Goal: Information Seeking & Learning: Learn about a topic

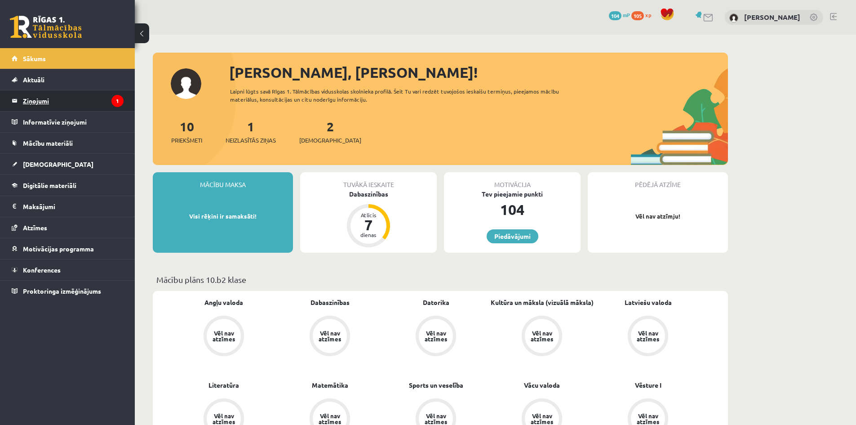
click at [52, 91] on legend "Ziņojumi 1" at bounding box center [73, 100] width 101 height 21
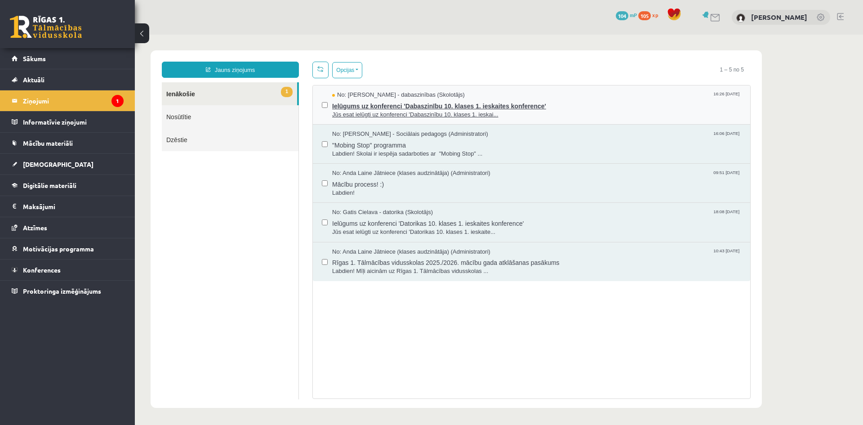
click at [406, 99] on span "Ielūgums uz konferenci 'Dabaszinību 10. klases 1. ieskaites konference'" at bounding box center [536, 104] width 409 height 11
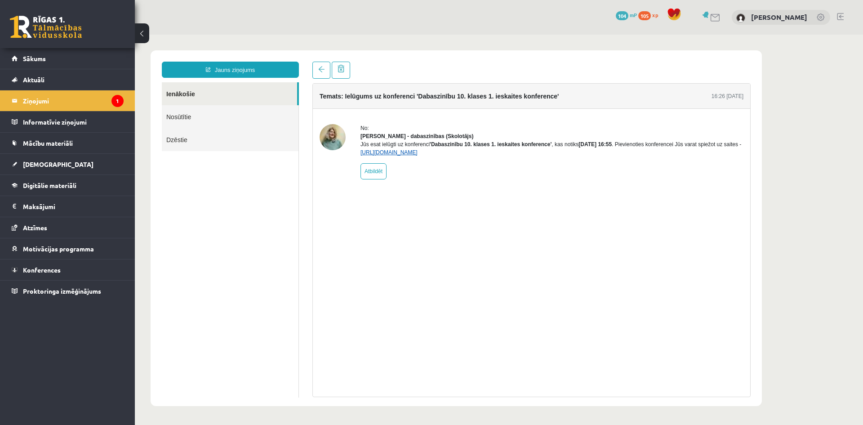
click at [412, 155] on link "https://eskola.r1tv.lv/conferences/4468/join" at bounding box center [388, 152] width 57 height 6
click at [44, 162] on span "[DEMOGRAPHIC_DATA]" at bounding box center [58, 164] width 71 height 8
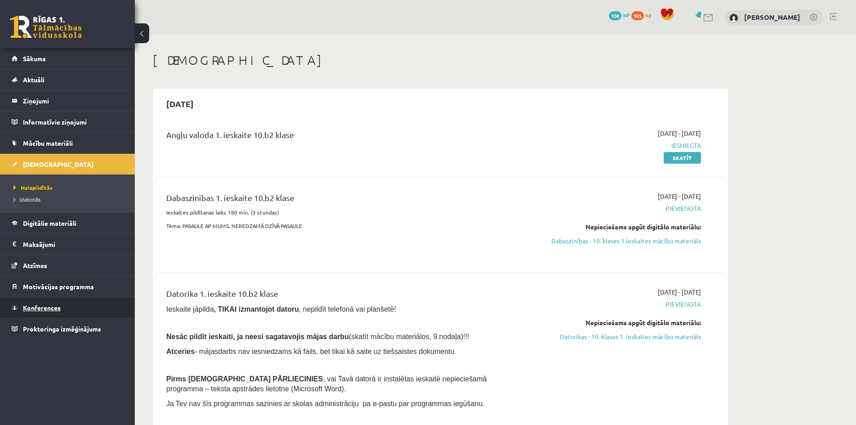
click at [50, 308] on span "Konferences" at bounding box center [42, 307] width 38 height 8
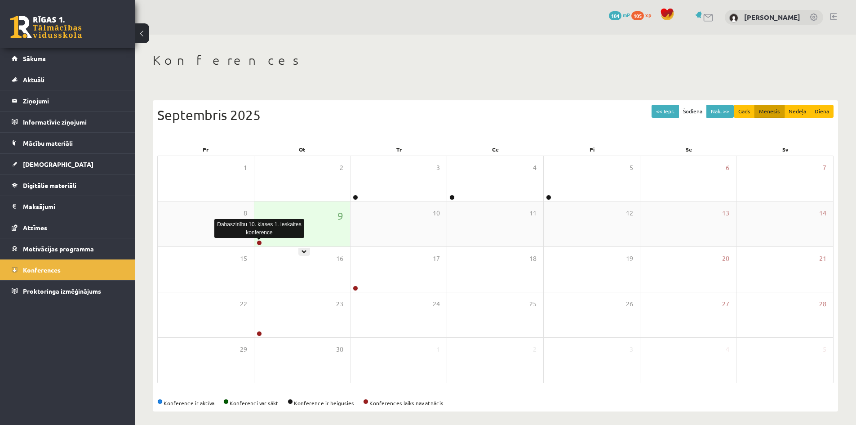
click at [257, 242] on link at bounding box center [259, 242] width 5 height 5
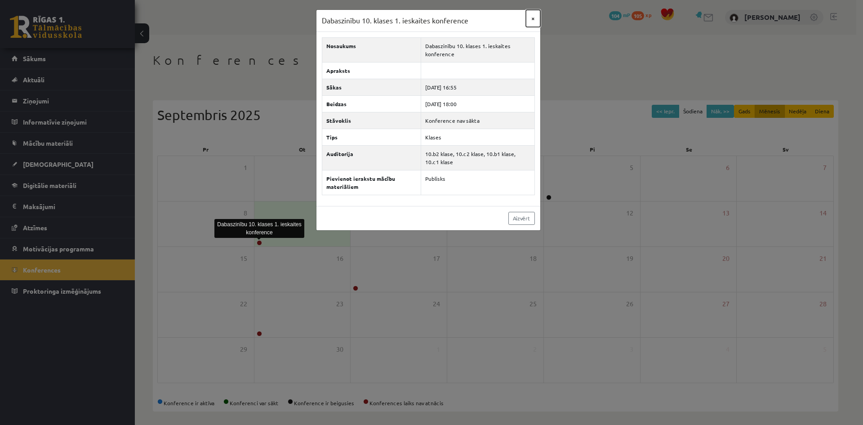
click at [533, 14] on button "×" at bounding box center [533, 18] width 14 height 17
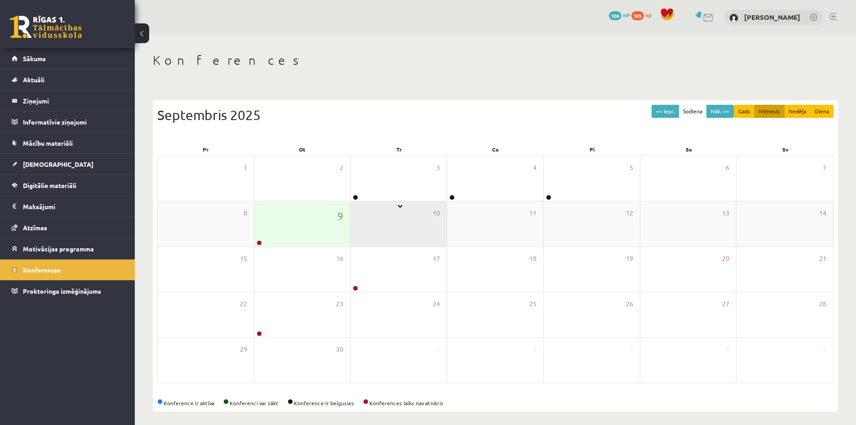
click at [377, 215] on div "10" at bounding box center [398, 223] width 96 height 45
click at [327, 221] on div "9" at bounding box center [302, 223] width 96 height 45
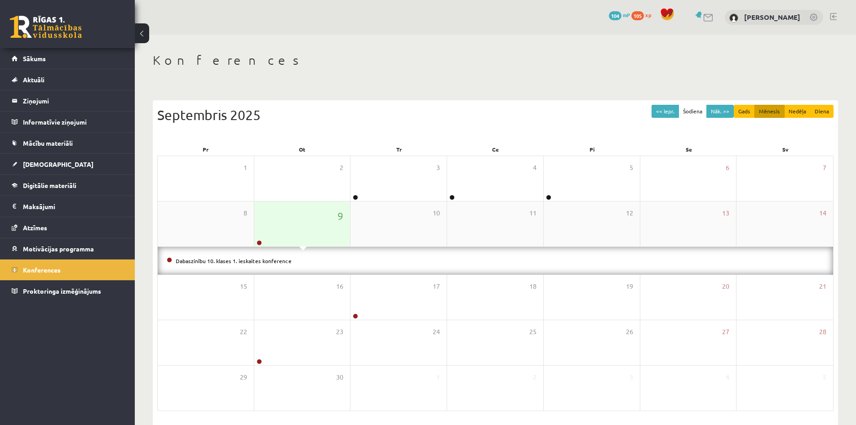
click at [293, 232] on div "9" at bounding box center [302, 223] width 96 height 45
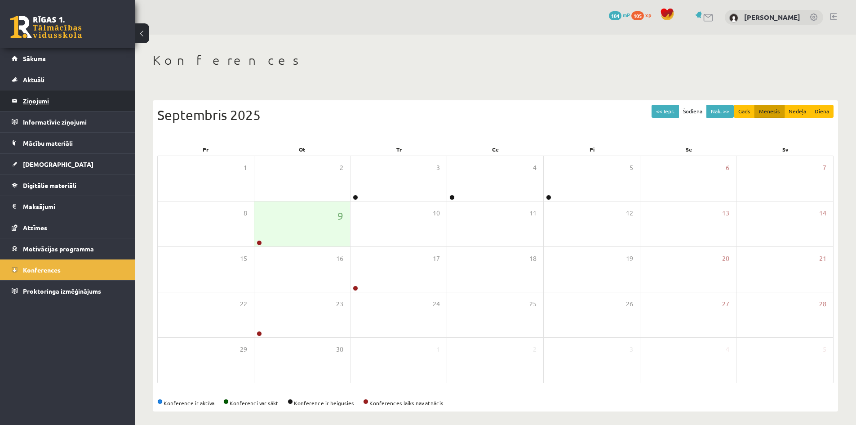
click at [46, 99] on legend "Ziņojumi 1" at bounding box center [73, 100] width 101 height 21
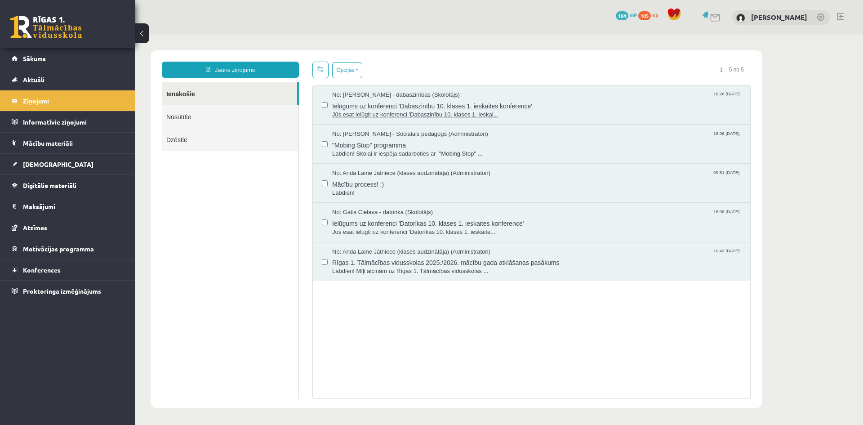
click at [382, 103] on span "Ielūgums uz konferenci 'Dabaszinību 10. klases 1. ieskaites konference'" at bounding box center [536, 104] width 409 height 11
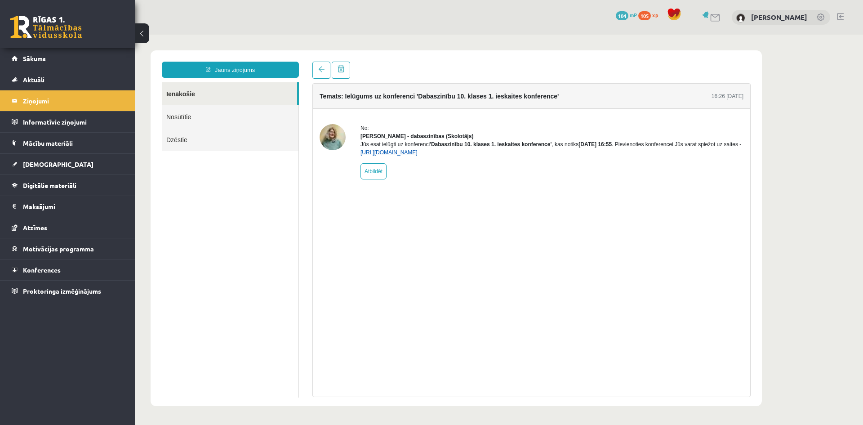
click at [403, 155] on link "https://eskola.r1tv.lv/conferences/4468/join" at bounding box center [388, 152] width 57 height 6
click at [55, 162] on link "[DEMOGRAPHIC_DATA]" at bounding box center [68, 164] width 112 height 21
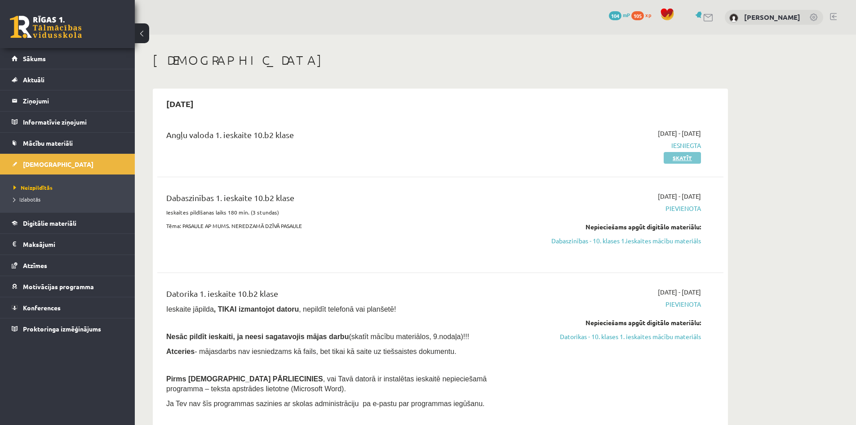
click at [694, 159] on link "Skatīt" at bounding box center [682, 158] width 37 height 12
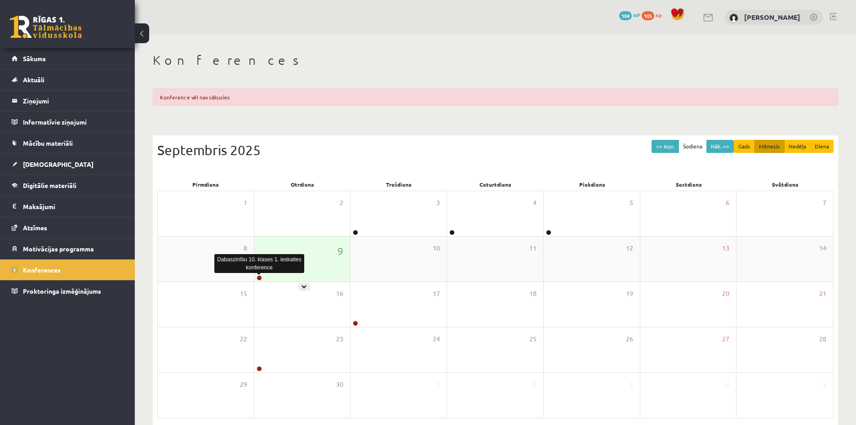
click at [261, 278] on link at bounding box center [259, 277] width 5 height 5
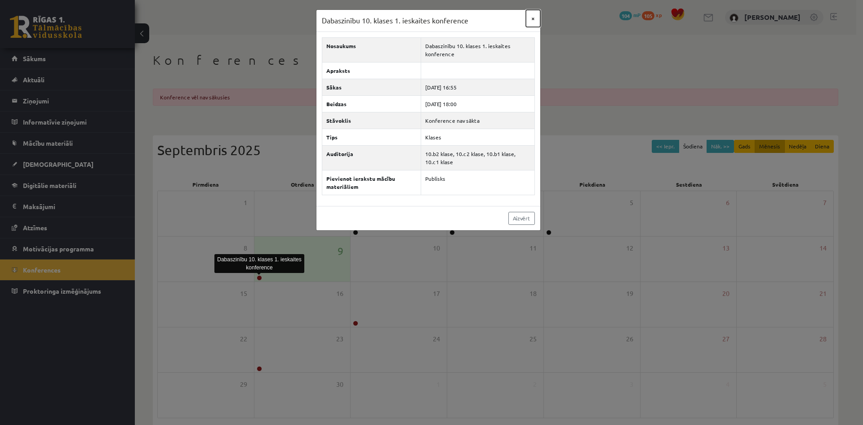
click at [531, 20] on button "×" at bounding box center [533, 18] width 14 height 17
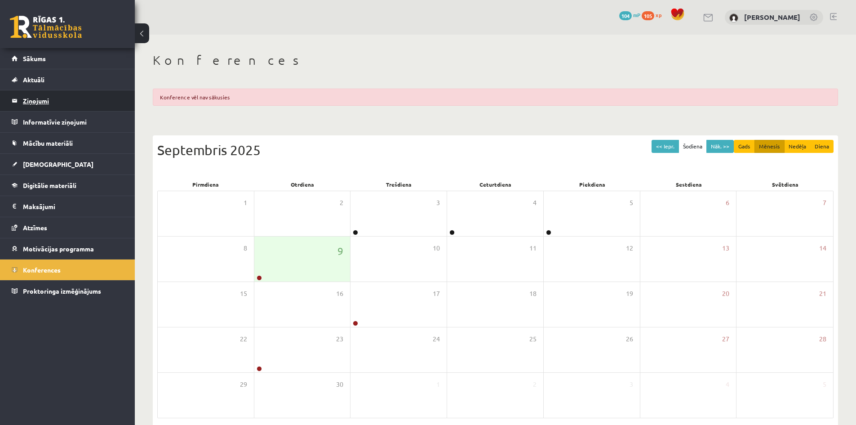
click at [35, 93] on legend "Ziņojumi 0" at bounding box center [73, 100] width 101 height 21
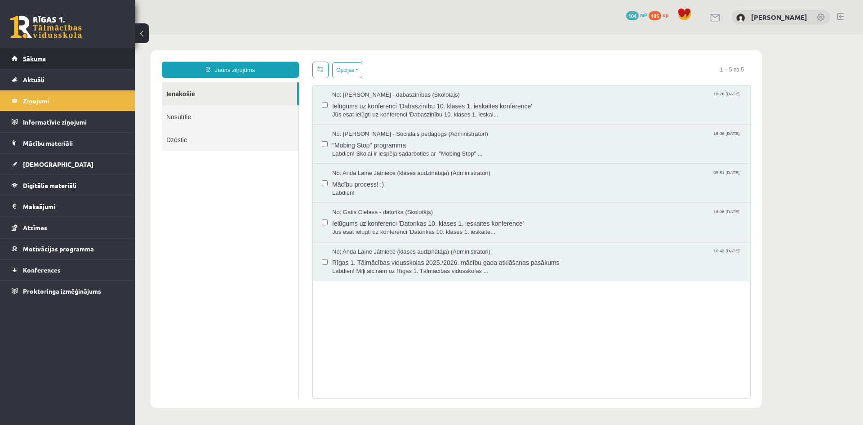
click at [42, 61] on span "Sākums" at bounding box center [34, 58] width 23 height 8
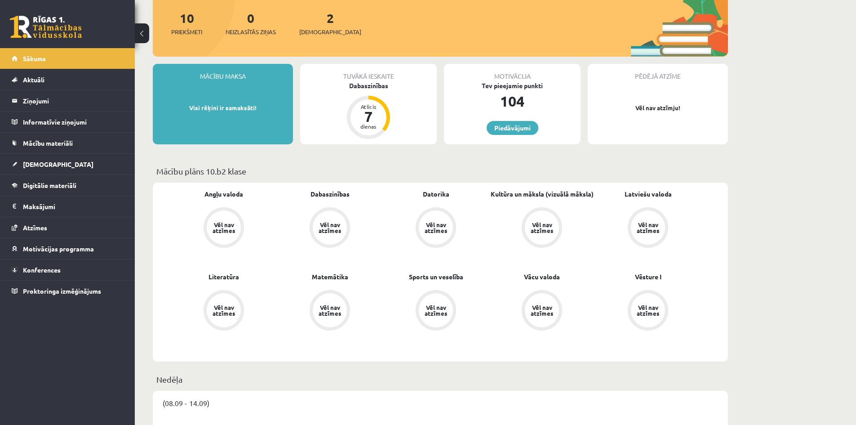
scroll to position [225, 0]
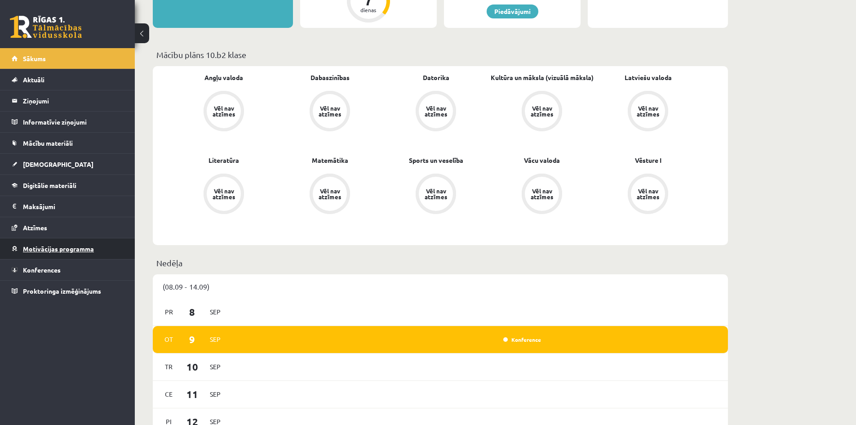
click at [59, 248] on span "Motivācijas programma" at bounding box center [58, 248] width 71 height 8
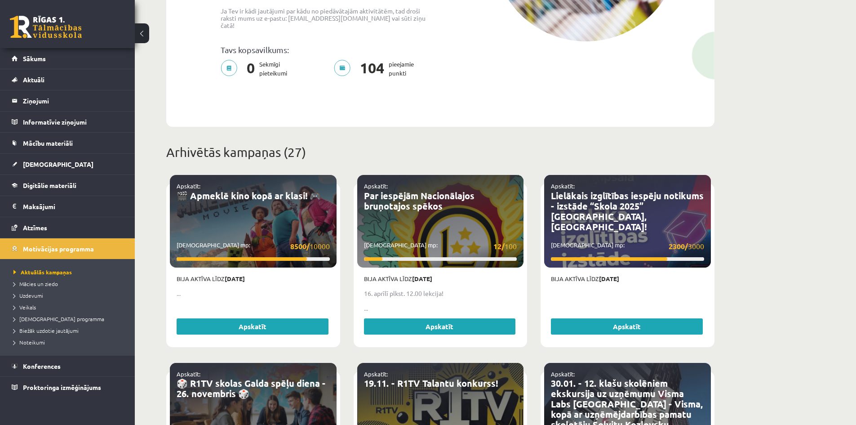
scroll to position [315, 0]
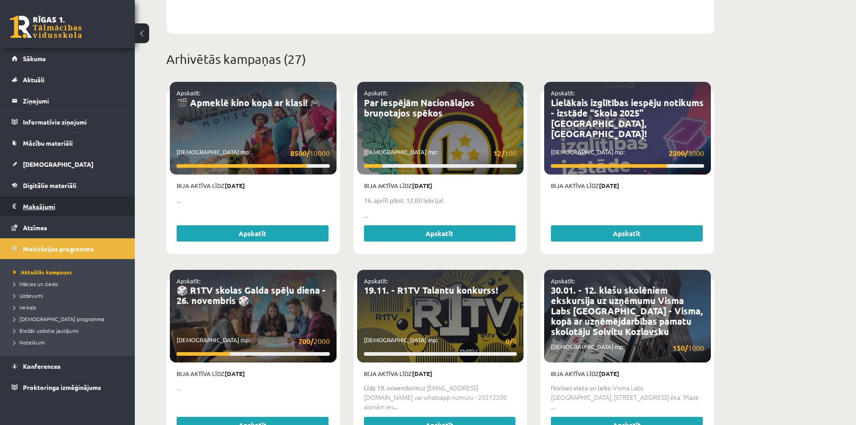
click at [46, 208] on legend "Maksājumi 0" at bounding box center [73, 206] width 101 height 21
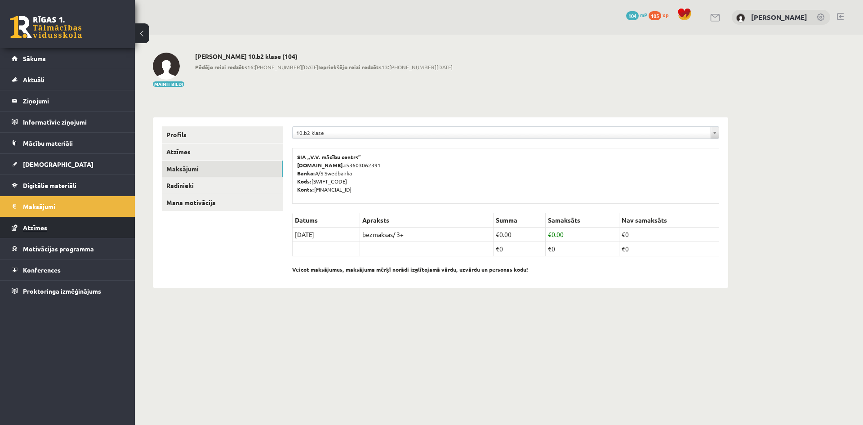
click at [45, 228] on span "Atzīmes" at bounding box center [35, 227] width 24 height 8
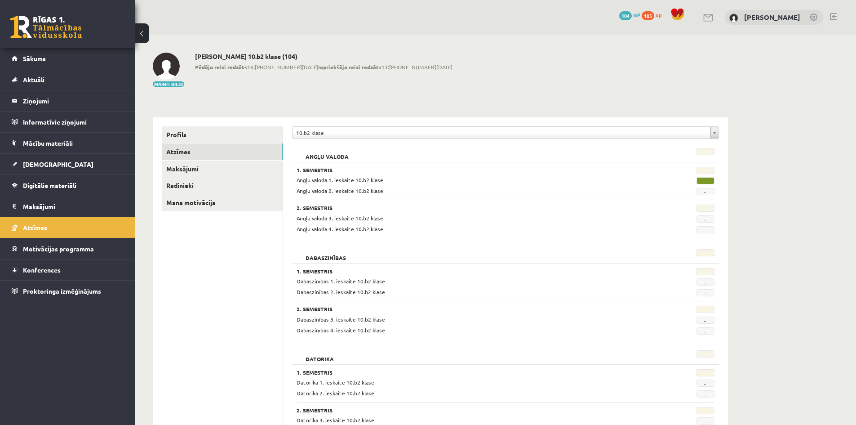
click at [703, 183] on span "-" at bounding box center [705, 180] width 18 height 7
drag, startPoint x: 703, startPoint y: 182, endPoint x: 696, endPoint y: 180, distance: 7.1
click at [703, 182] on span "-" at bounding box center [705, 180] width 18 height 7
click at [655, 188] on div "-" at bounding box center [685, 190] width 72 height 9
click at [702, 178] on span "-" at bounding box center [705, 180] width 18 height 7
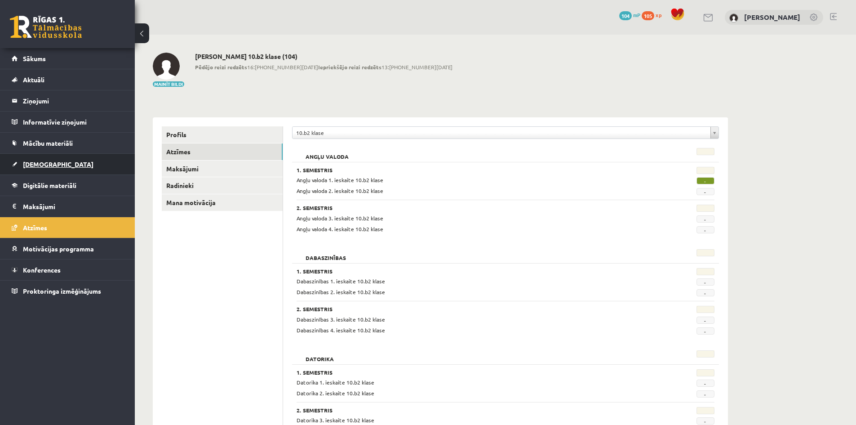
click at [38, 162] on span "[DEMOGRAPHIC_DATA]" at bounding box center [58, 164] width 71 height 8
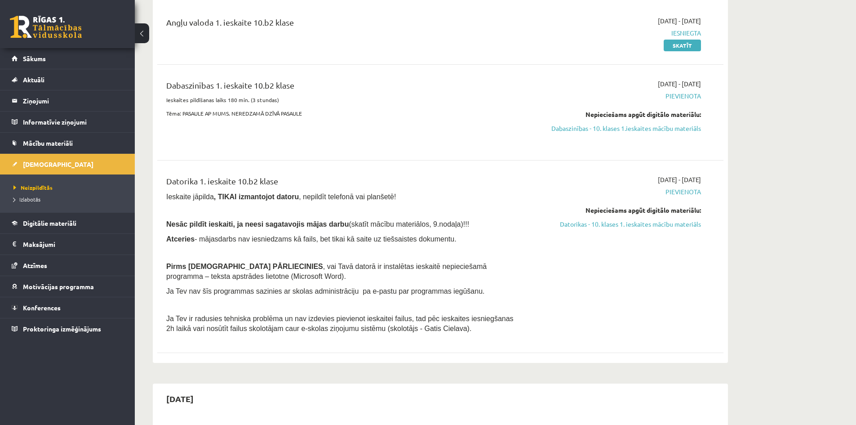
scroll to position [45, 0]
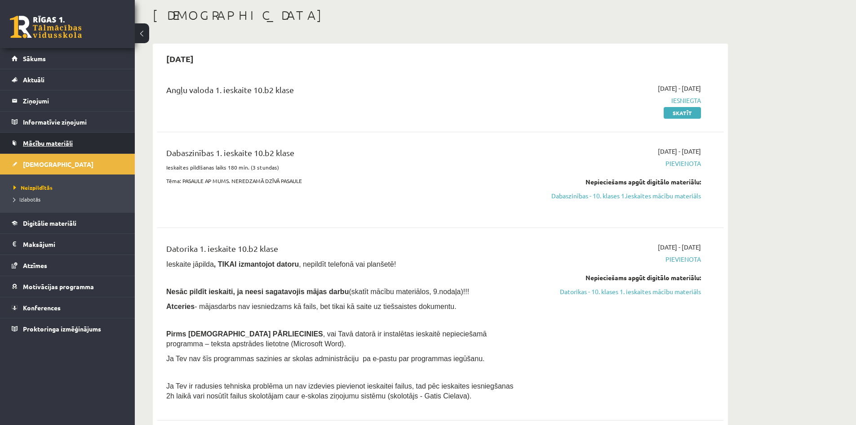
click at [45, 140] on span "Mācību materiāli" at bounding box center [48, 143] width 50 height 8
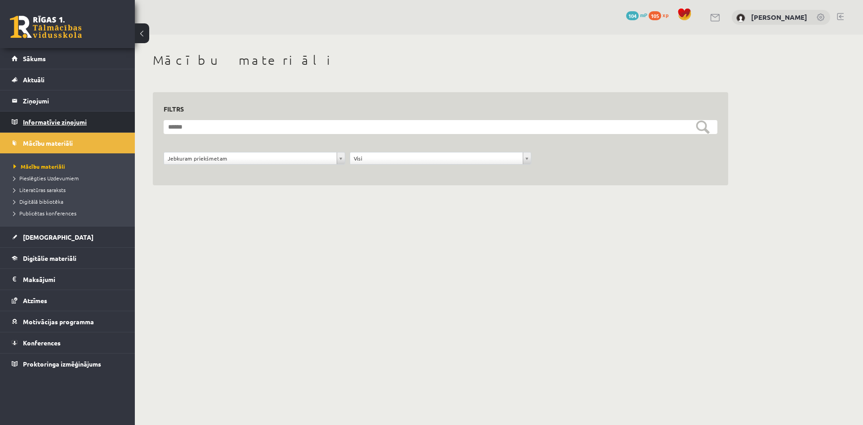
click at [35, 122] on legend "Informatīvie ziņojumi 0" at bounding box center [73, 121] width 101 height 21
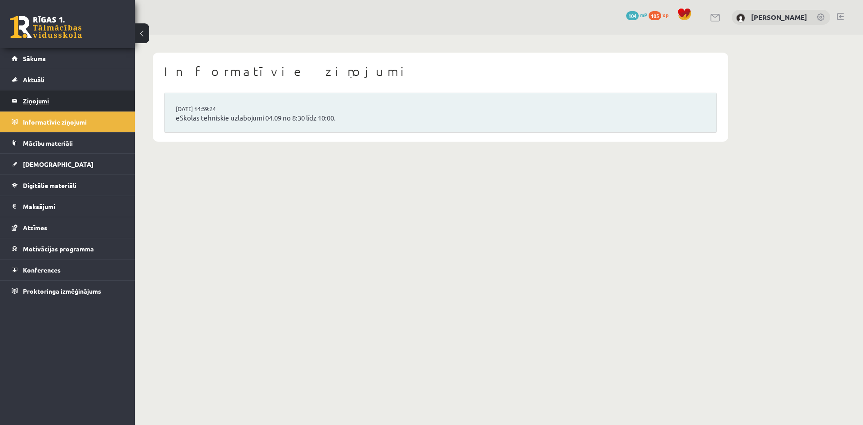
click at [35, 109] on legend "Ziņojumi 0" at bounding box center [73, 100] width 101 height 21
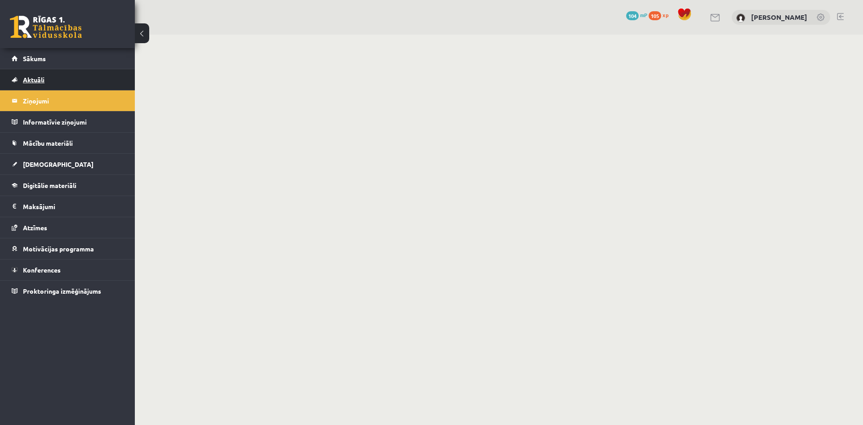
click at [39, 84] on link "Aktuāli" at bounding box center [68, 79] width 112 height 21
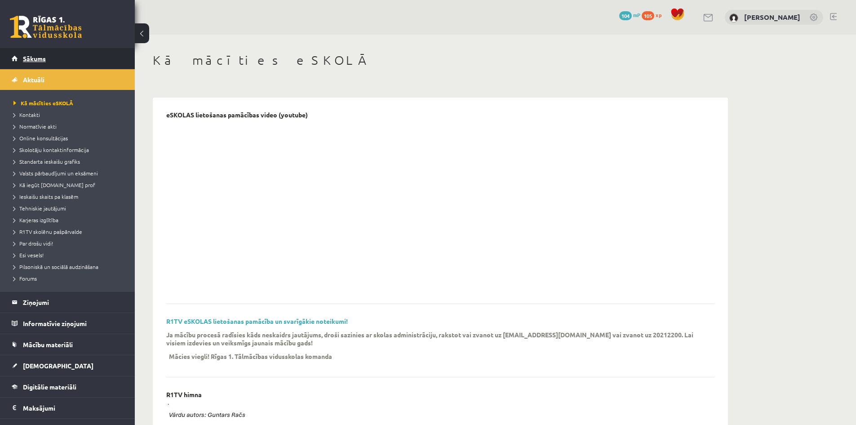
click at [35, 65] on link "Sākums" at bounding box center [68, 58] width 112 height 21
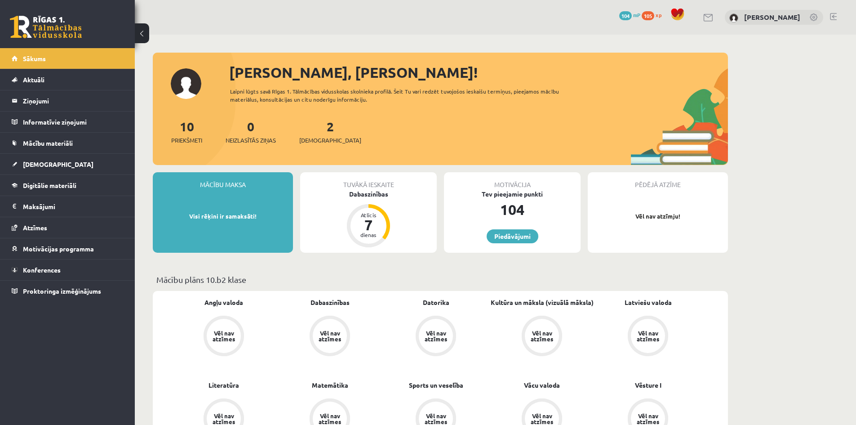
click at [630, 14] on span "104" at bounding box center [625, 15] width 13 height 9
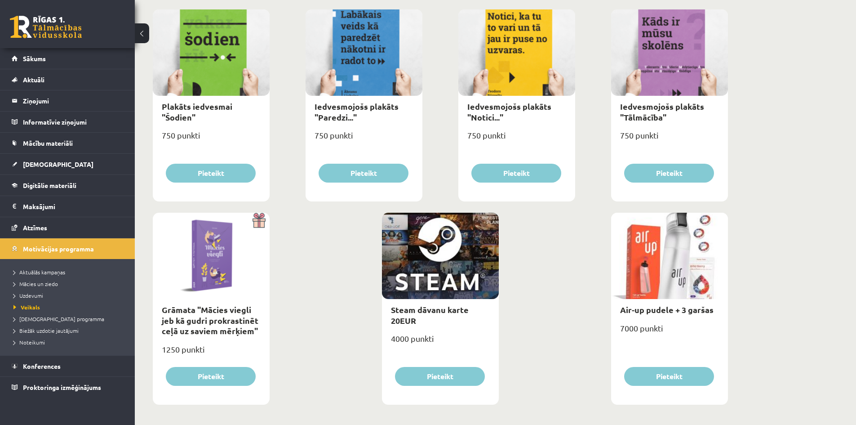
scroll to position [956, 0]
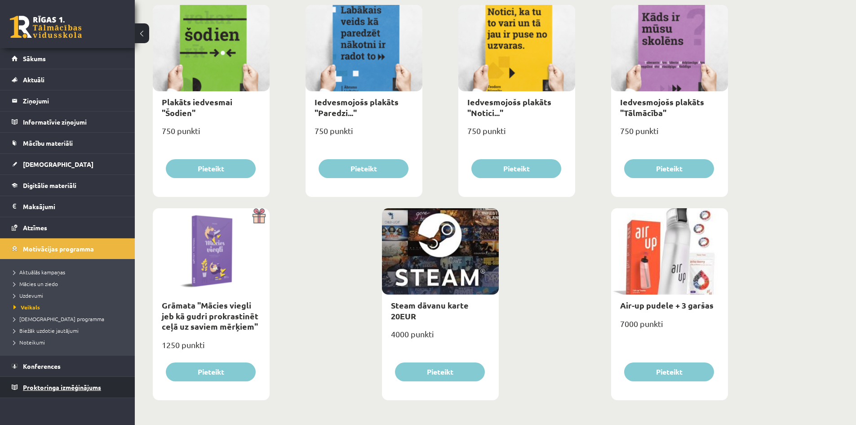
click at [65, 388] on span "Proktoringa izmēģinājums" at bounding box center [62, 387] width 78 height 8
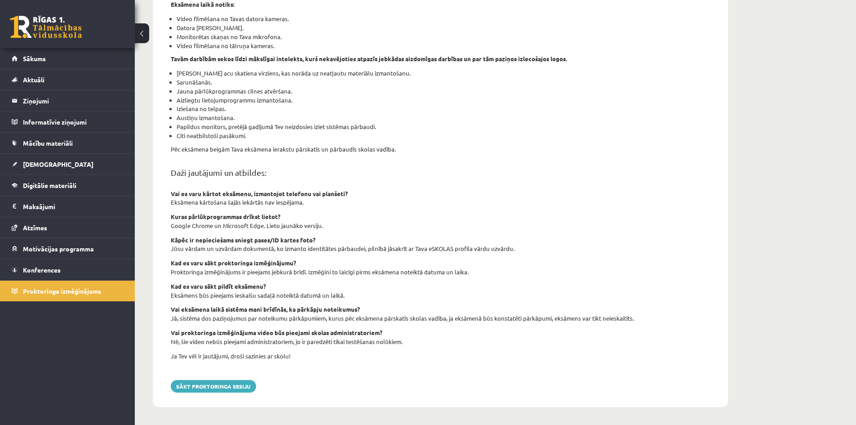
scroll to position [196, 0]
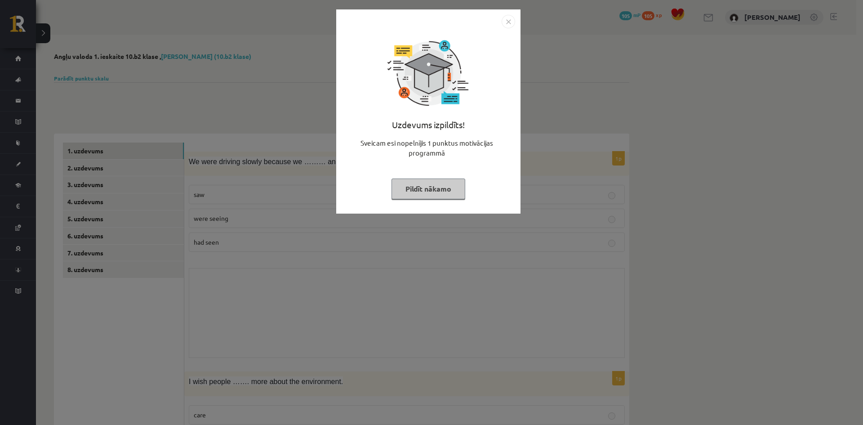
click at [434, 189] on button "Pildīt nākamo" at bounding box center [428, 188] width 74 height 21
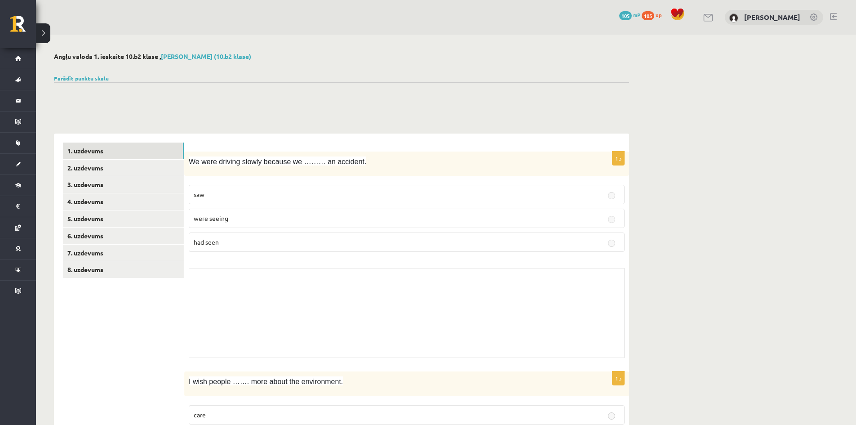
click at [96, 82] on div at bounding box center [341, 93] width 575 height 22
click at [98, 80] on link "Parādīt punktu skalu" at bounding box center [81, 78] width 55 height 7
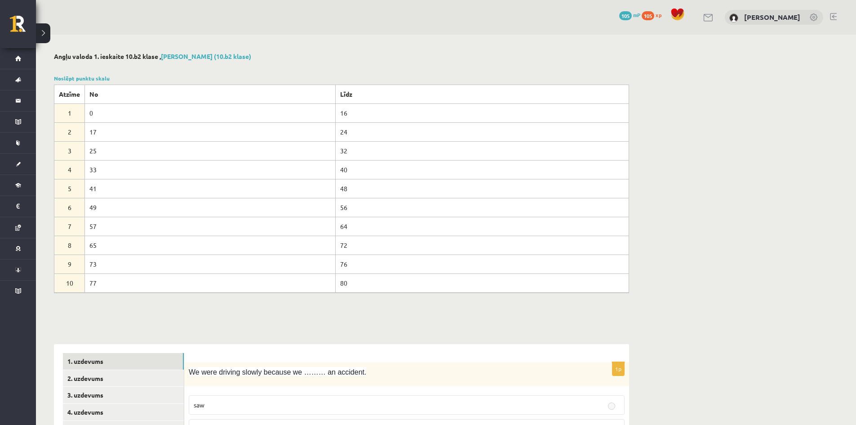
drag, startPoint x: 94, startPoint y: 113, endPoint x: 259, endPoint y: 309, distance: 256.7
click at [165, 302] on div at bounding box center [341, 304] width 575 height 22
click at [44, 35] on button at bounding box center [43, 33] width 14 height 20
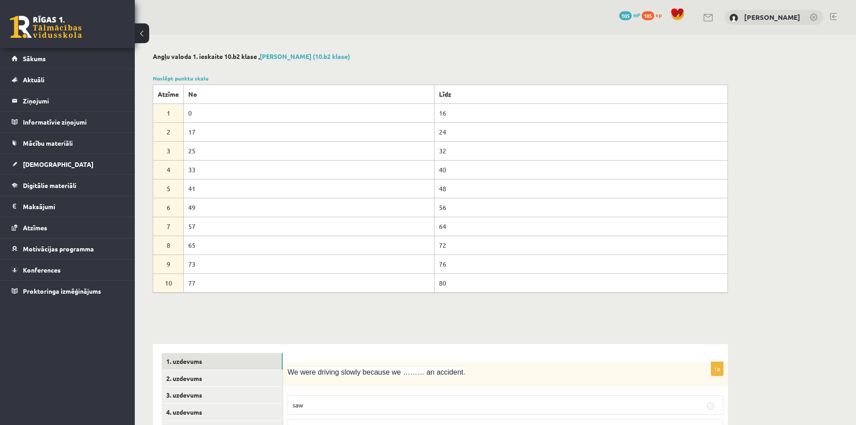
click at [35, 166] on span "[DEMOGRAPHIC_DATA]" at bounding box center [58, 164] width 71 height 8
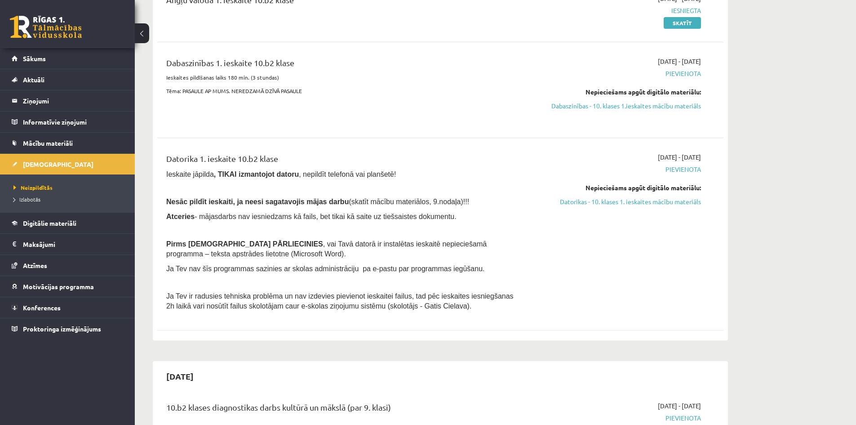
scroll to position [90, 0]
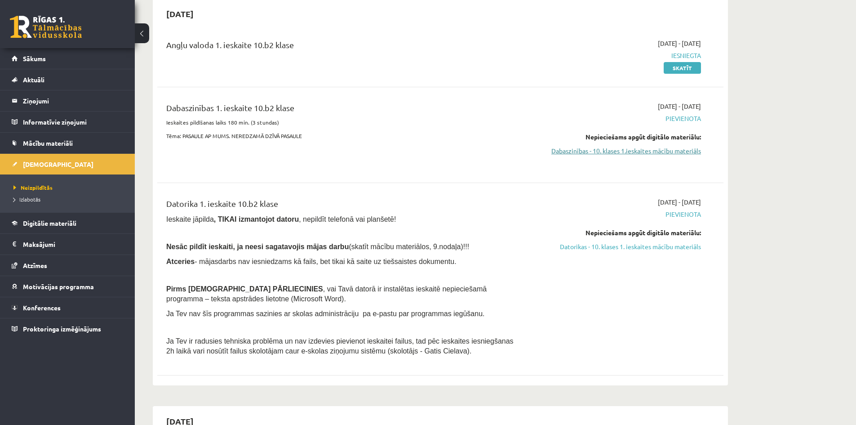
click at [651, 153] on link "Dabaszinības - 10. klases 1.ieskaites mācību materiāls" at bounding box center [616, 150] width 169 height 9
click at [657, 151] on link "Dabaszinības - 10. klases 1.ieskaites mācību materiāls" at bounding box center [616, 150] width 169 height 9
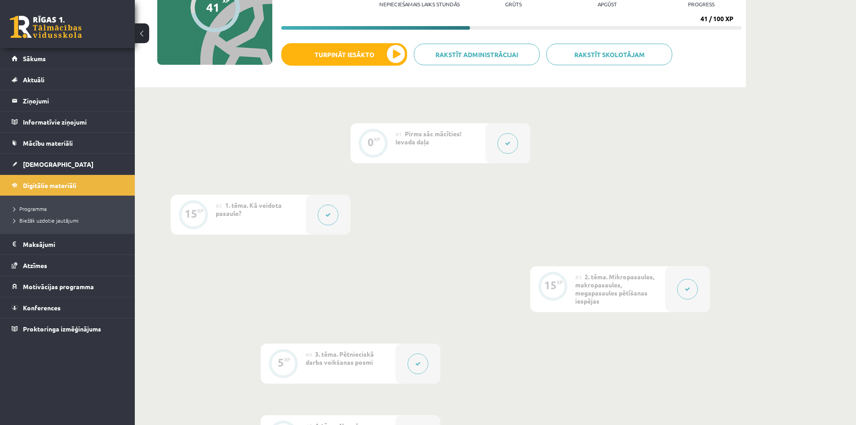
scroll to position [45, 0]
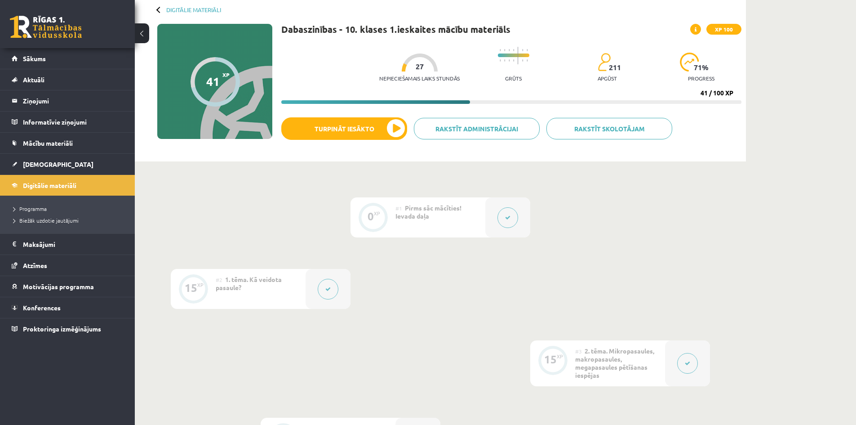
drag, startPoint x: 698, startPoint y: 93, endPoint x: 712, endPoint y: 92, distance: 13.5
click at [712, 92] on div "Nepieciešamais laiks stundās 27 Grūts 211 apgūst 71 % progress 41 / 100 XP" at bounding box center [511, 73] width 460 height 62
drag, startPoint x: 683, startPoint y: 155, endPoint x: 674, endPoint y: 177, distance: 23.0
click at [680, 155] on div "Dabaszinības - 10. klases 1.ieskaites mācību materiāls XP 100 Nepieciešamais la…" at bounding box center [511, 90] width 460 height 133
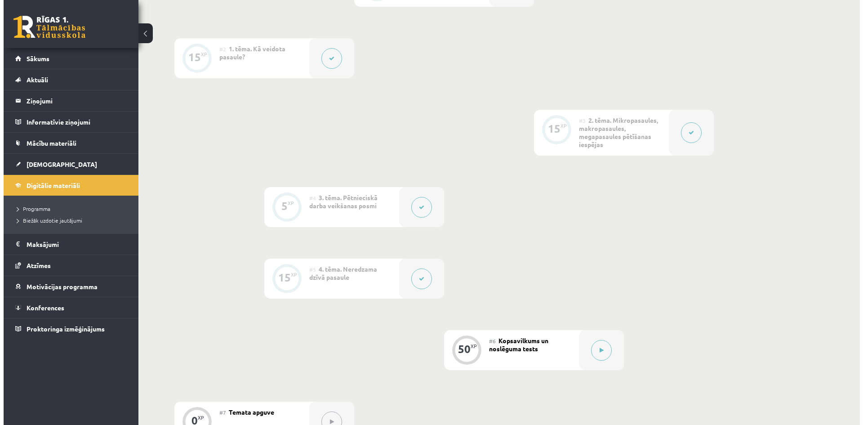
scroll to position [315, 0]
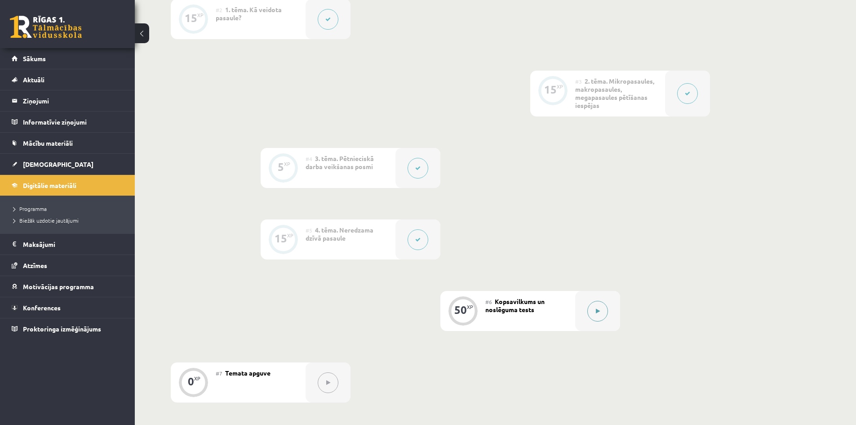
click at [593, 307] on button at bounding box center [597, 311] width 21 height 21
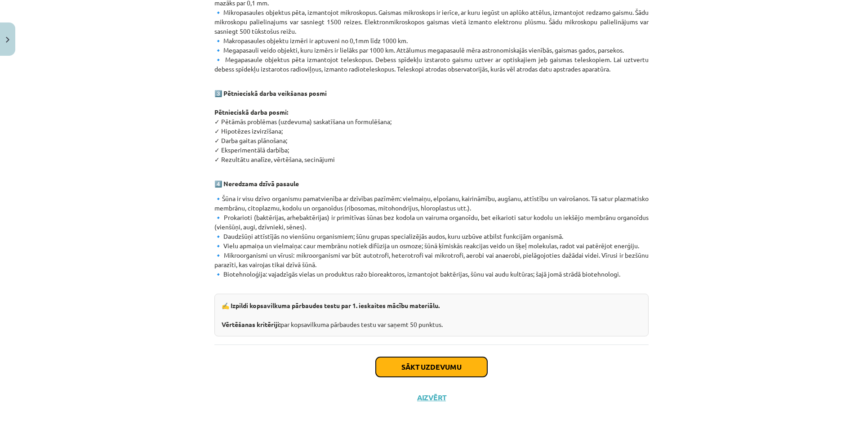
click at [456, 357] on button "Sākt uzdevumu" at bounding box center [431, 367] width 111 height 20
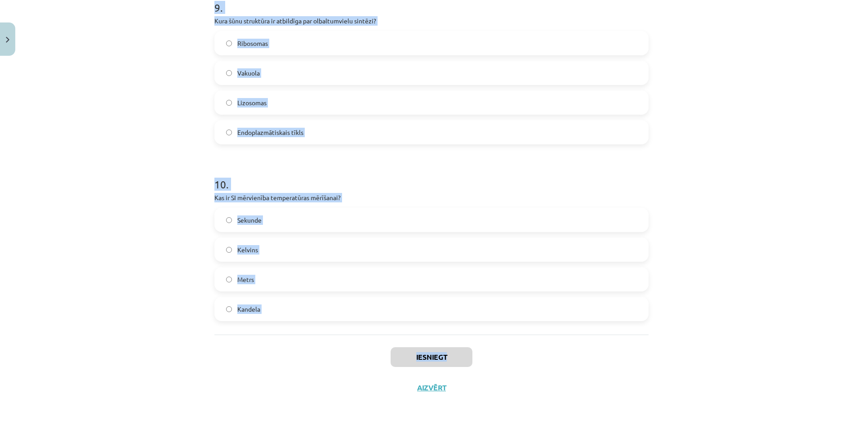
scroll to position [1606, 0]
copy form "1 . Kas ir īpaši raksturīgs augu šūnām, salīdzinot ar dzīvnieku šūnām? Hloropla…"
click at [430, 169] on h1 "10 ." at bounding box center [431, 176] width 434 height 28
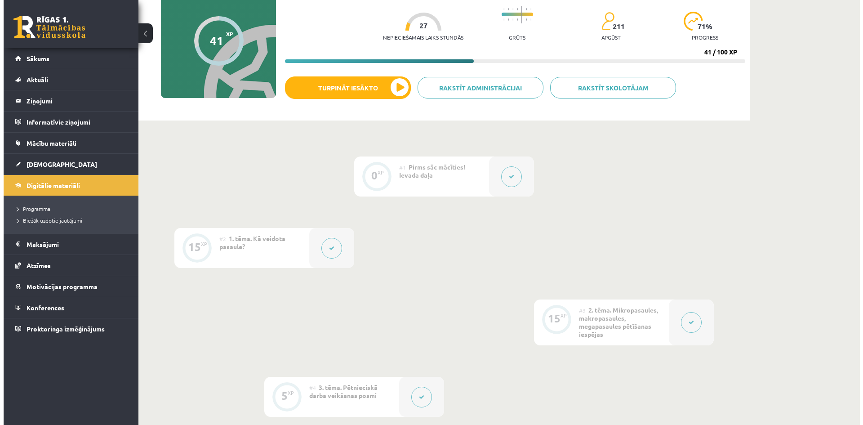
scroll to position [359, 0]
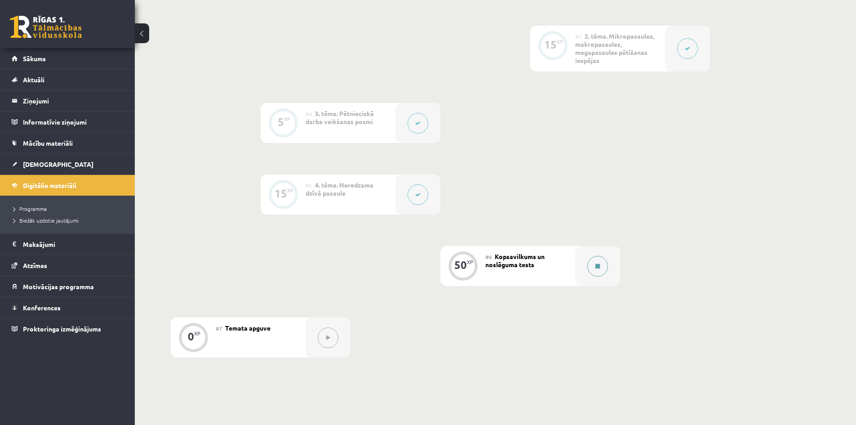
click at [590, 268] on button at bounding box center [597, 266] width 21 height 21
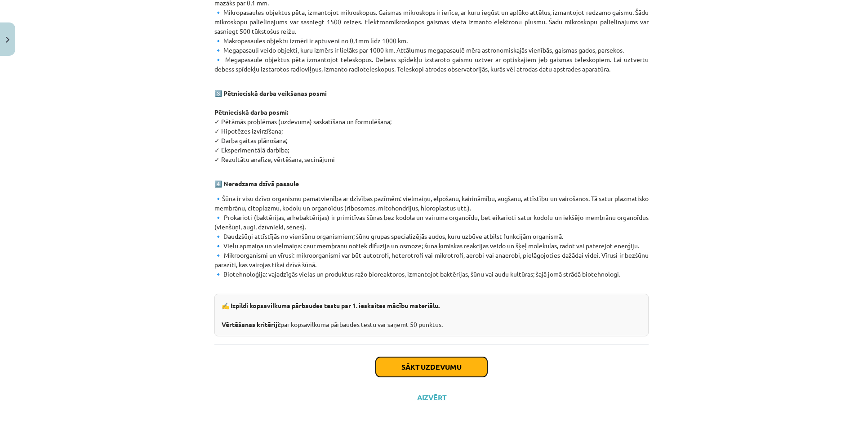
click at [431, 357] on button "Sākt uzdevumu" at bounding box center [431, 367] width 111 height 20
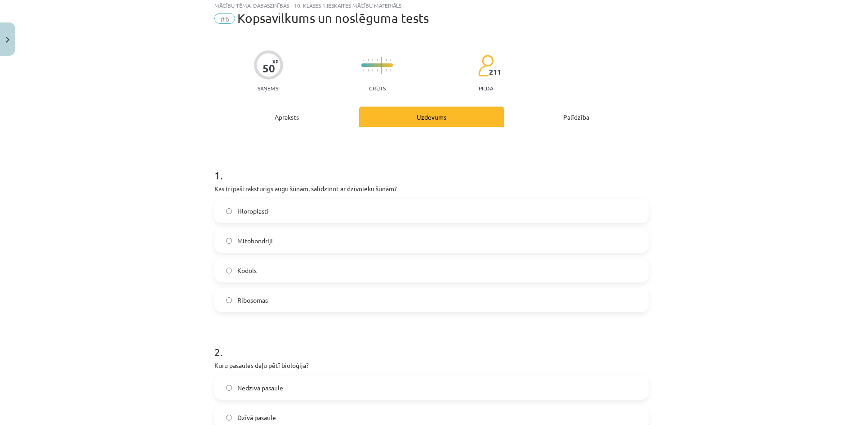
scroll to position [22, 0]
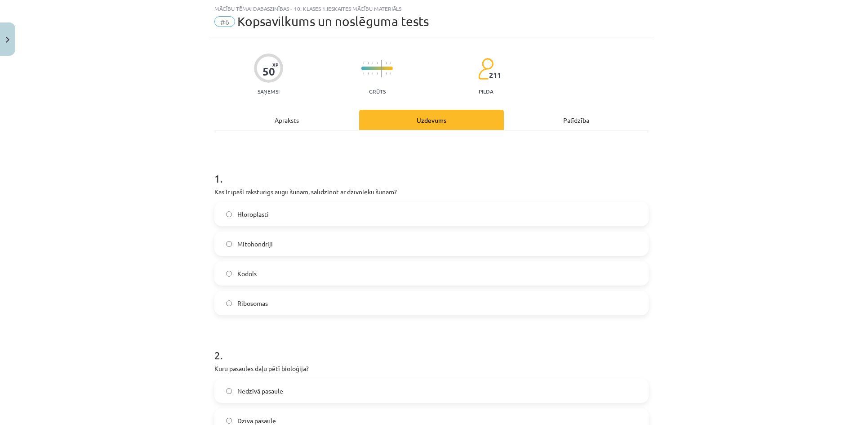
click at [306, 211] on label "Hloroplasti" at bounding box center [431, 214] width 432 height 22
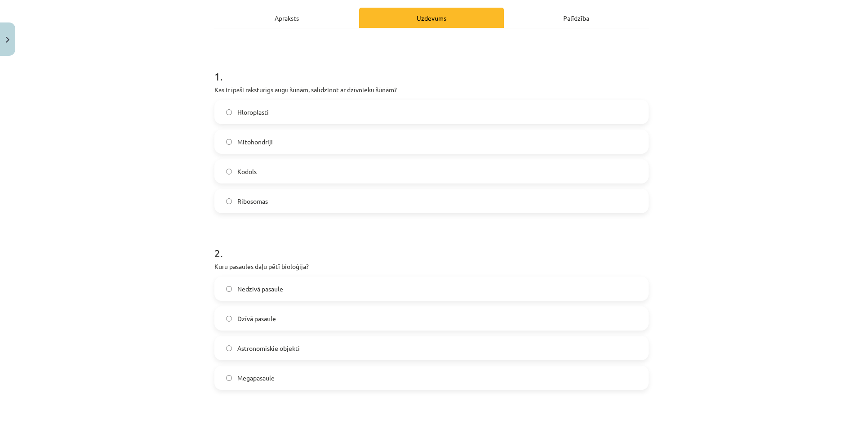
scroll to position [168, 0]
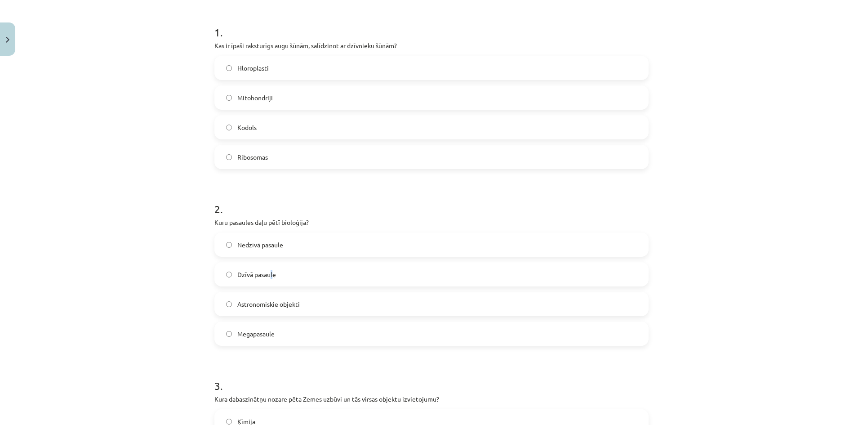
click at [269, 266] on label "Dzīvā pasaule" at bounding box center [431, 274] width 432 height 22
click at [289, 275] on label "Dzīvā pasaule" at bounding box center [431, 274] width 432 height 22
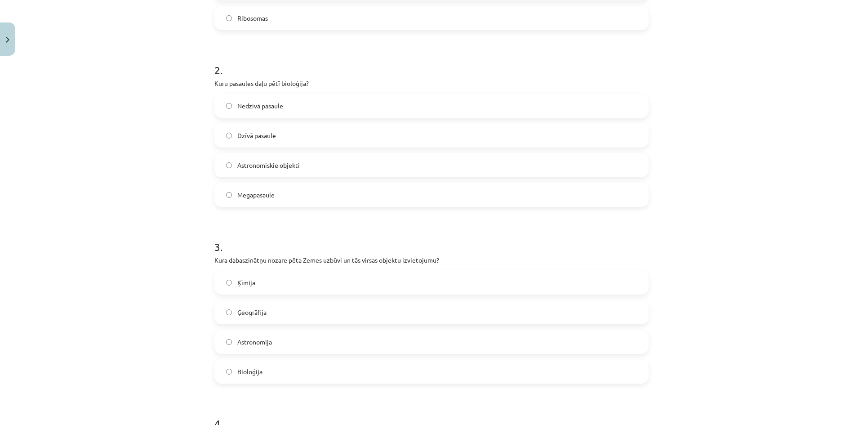
scroll to position [393, 0]
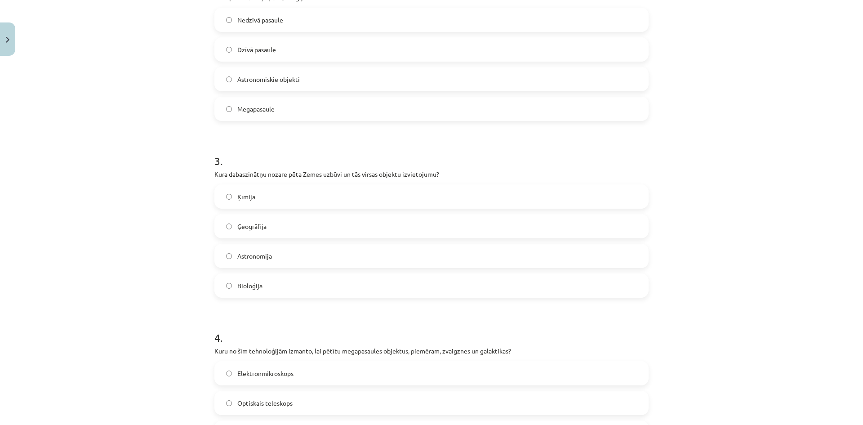
click at [263, 228] on span "Ģeogrāfija" at bounding box center [251, 226] width 29 height 9
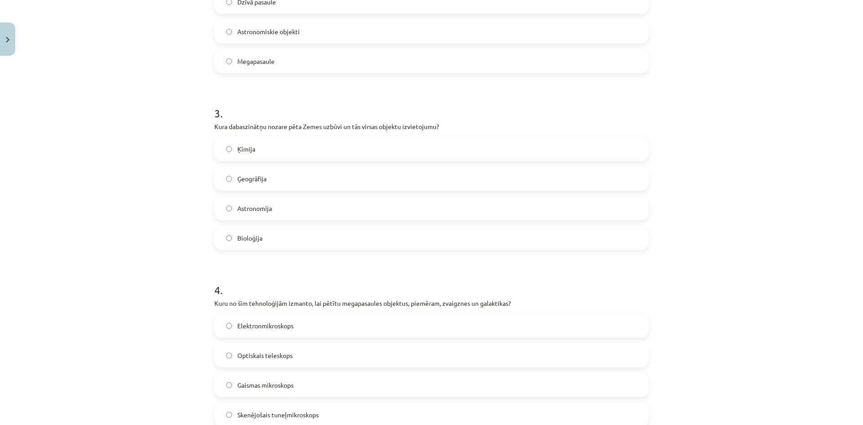
scroll to position [573, 0]
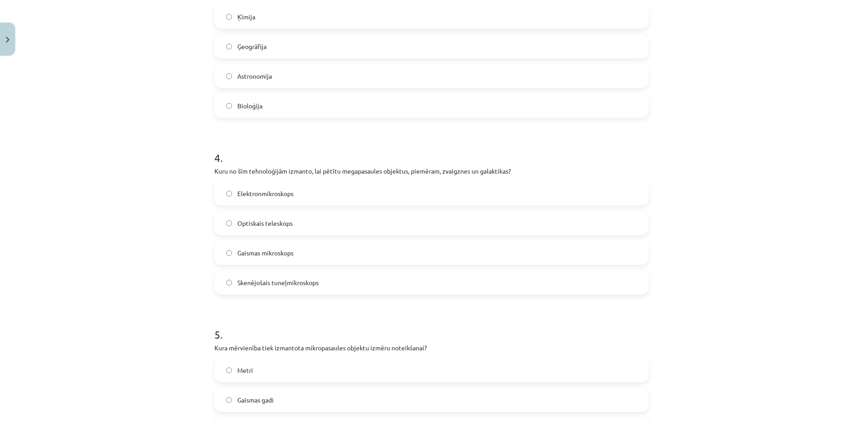
click at [301, 199] on label "Elektronmikroskops" at bounding box center [431, 193] width 432 height 22
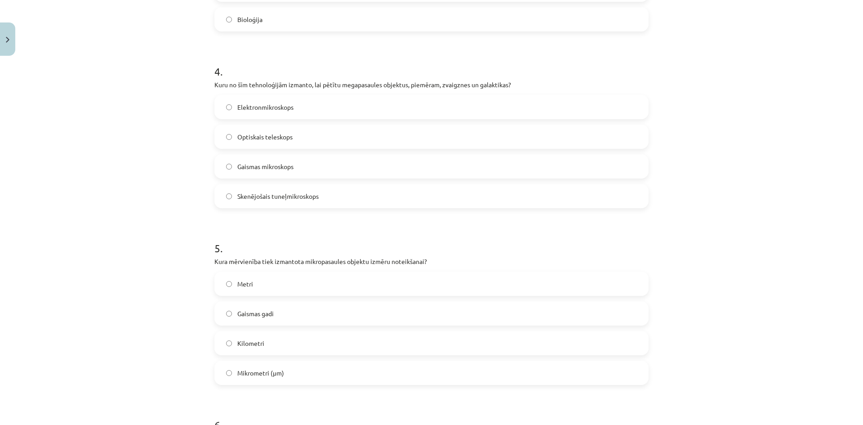
scroll to position [663, 0]
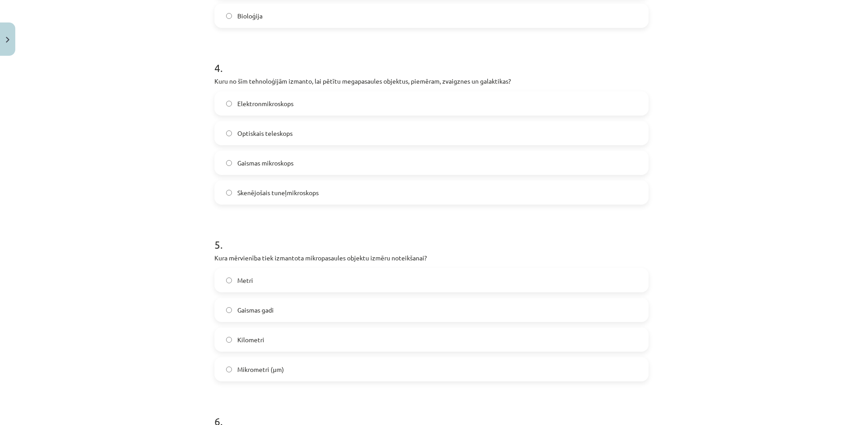
click at [305, 370] on label "Mikrometri (μm)" at bounding box center [431, 369] width 432 height 22
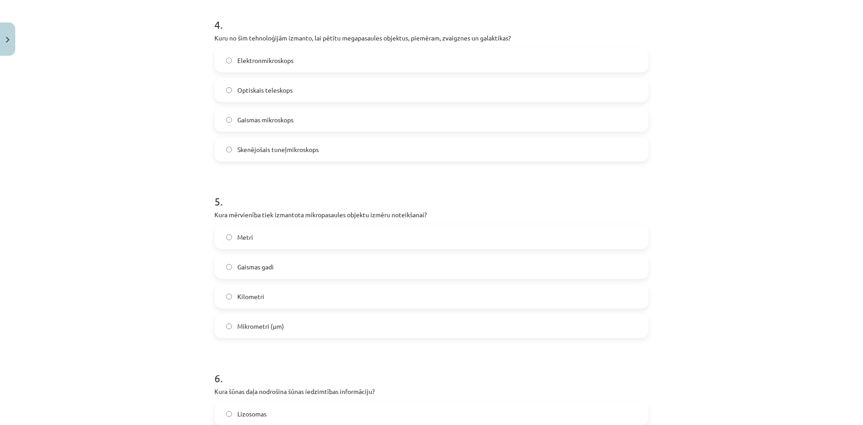
scroll to position [842, 0]
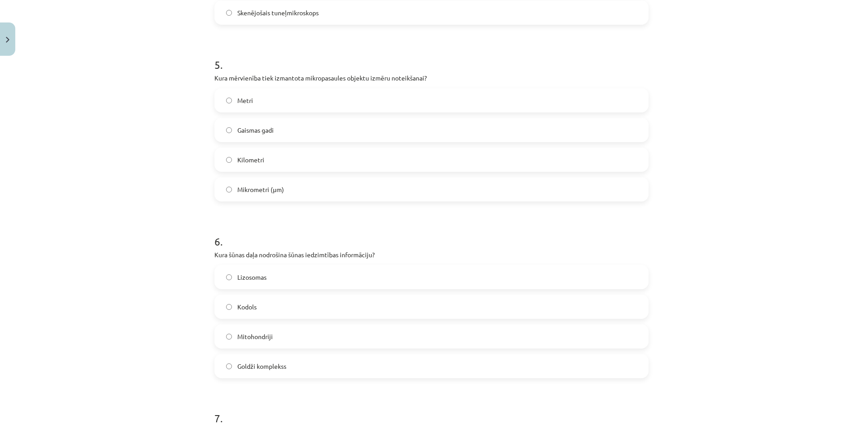
click at [293, 336] on label "Mitohondriji" at bounding box center [431, 336] width 432 height 22
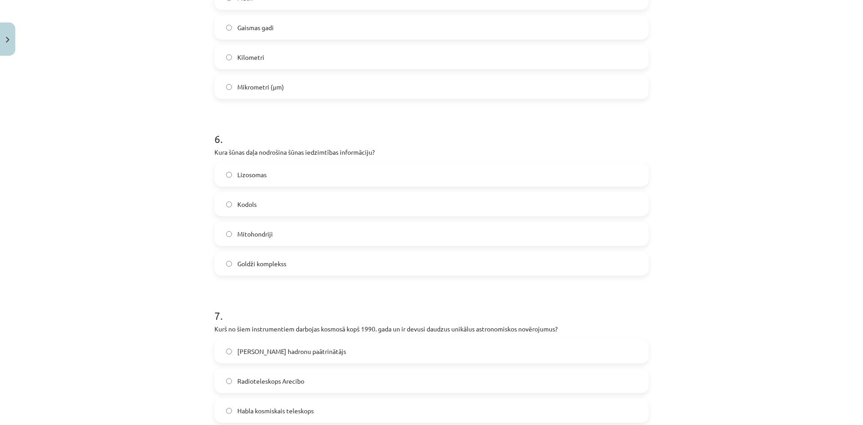
scroll to position [1022, 0]
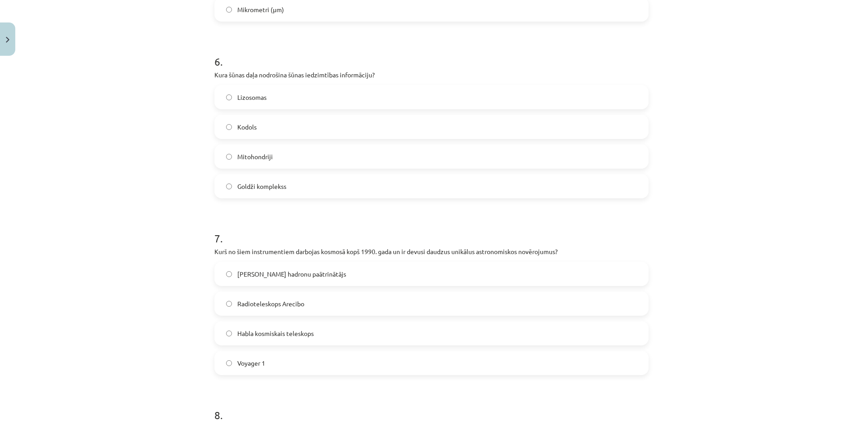
click at [271, 328] on span "Habla kosmiskais teleskops" at bounding box center [275, 332] width 76 height 9
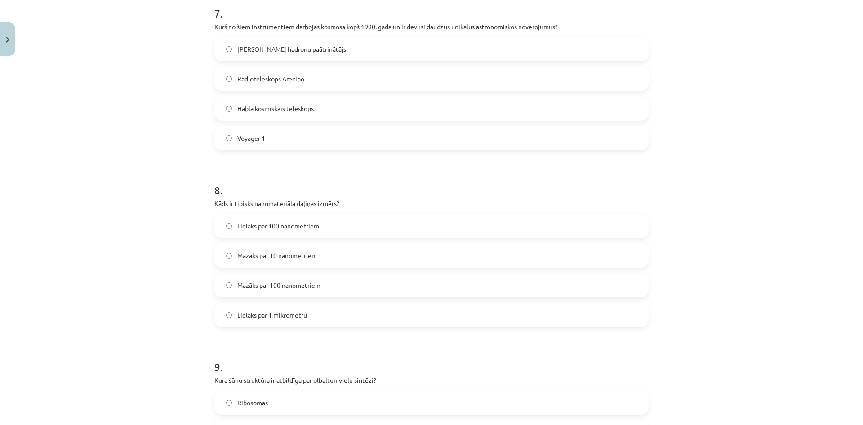
scroll to position [1382, 0]
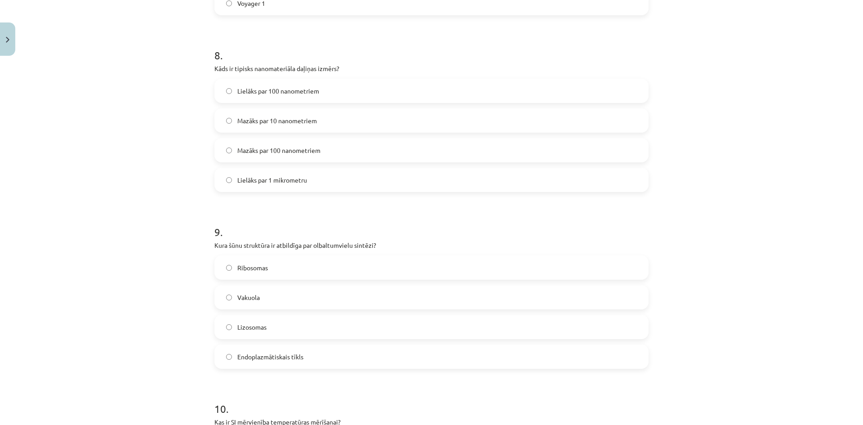
click at [263, 270] on span "Ribosomas" at bounding box center [252, 267] width 31 height 9
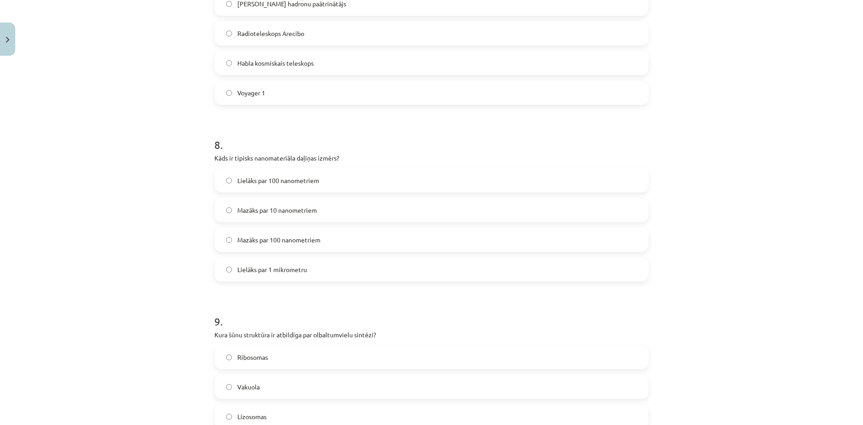
scroll to position [1292, 0]
click at [296, 243] on span "Mazāks par 100 nanometriem" at bounding box center [278, 239] width 83 height 9
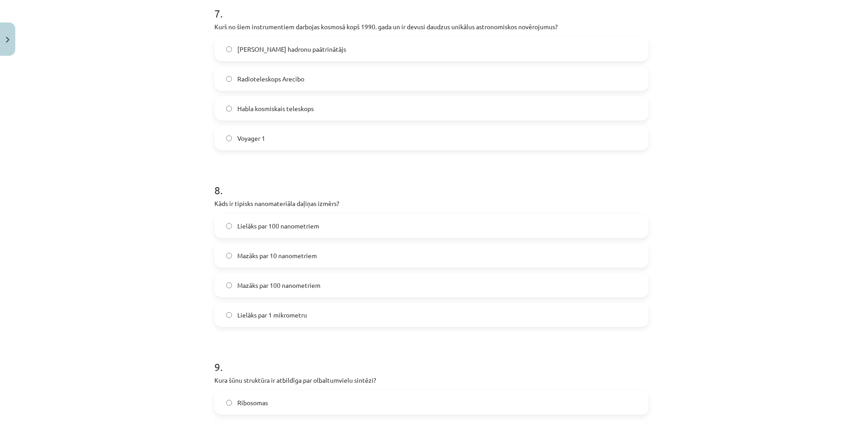
scroll to position [1202, 0]
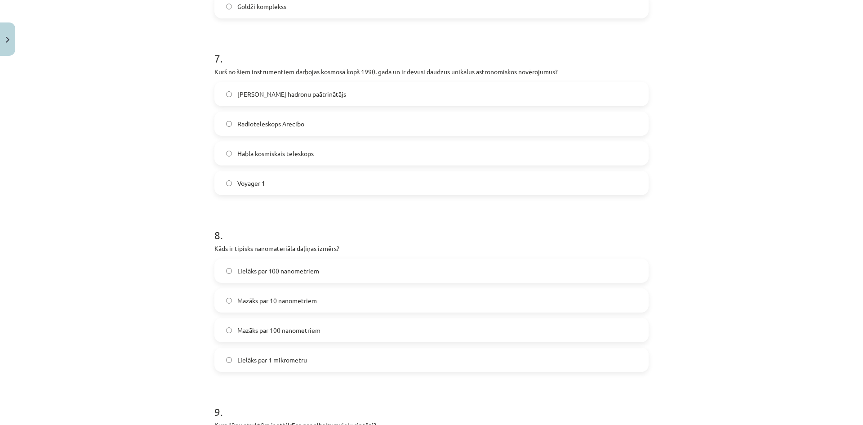
click at [243, 98] on span "Lielais hadronu paātrinātājs" at bounding box center [291, 93] width 109 height 9
click at [248, 129] on label "Radioteleskops Arecibo" at bounding box center [431, 123] width 432 height 22
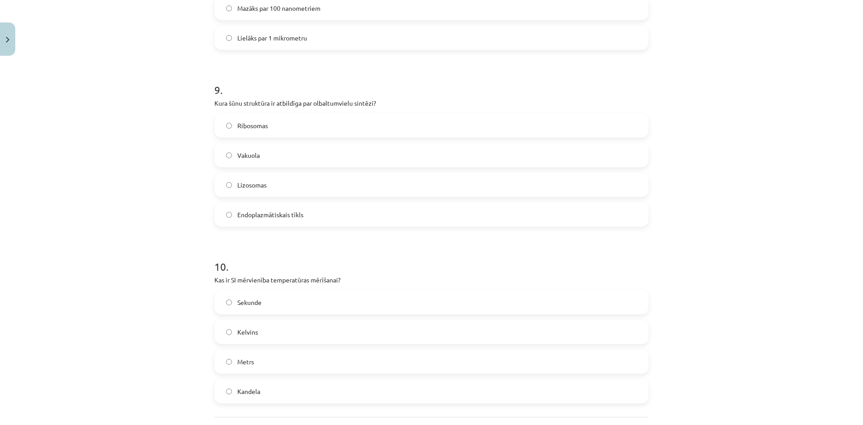
scroll to position [1606, 0]
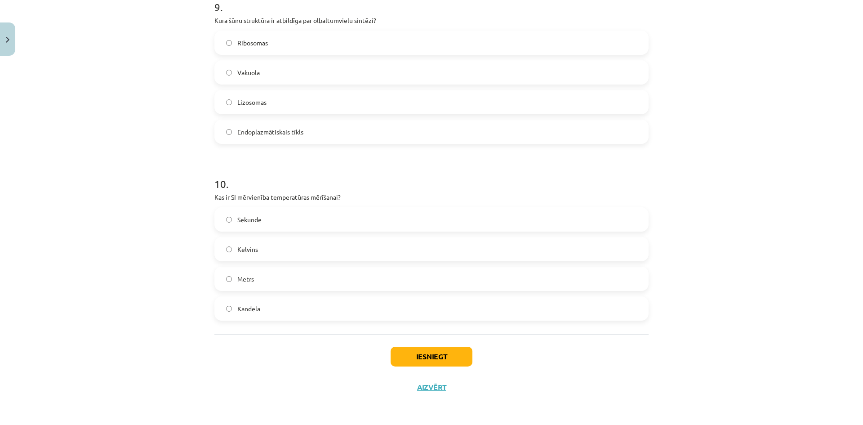
click at [251, 222] on span "Sekunde" at bounding box center [249, 219] width 24 height 9
click at [425, 360] on button "Iesniegt" at bounding box center [431, 356] width 82 height 20
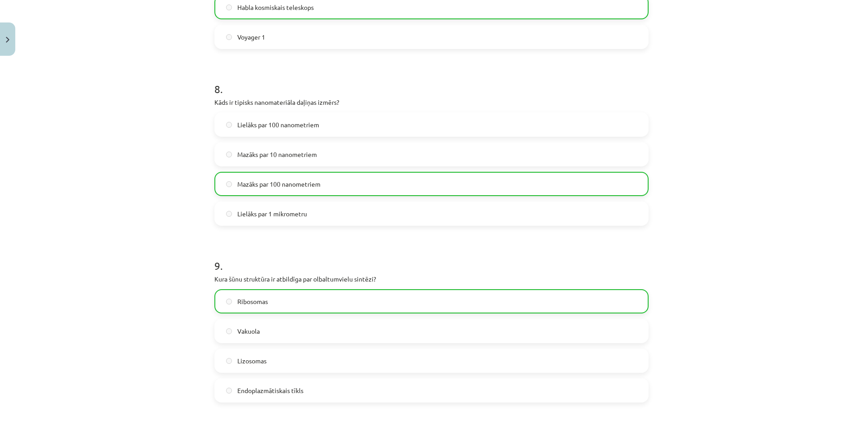
scroll to position [1635, 0]
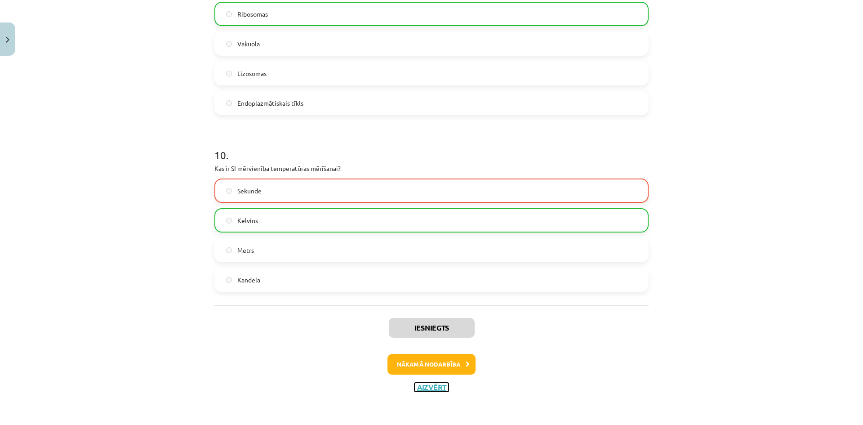
click at [436, 389] on button "Aizvērt" at bounding box center [431, 386] width 34 height 9
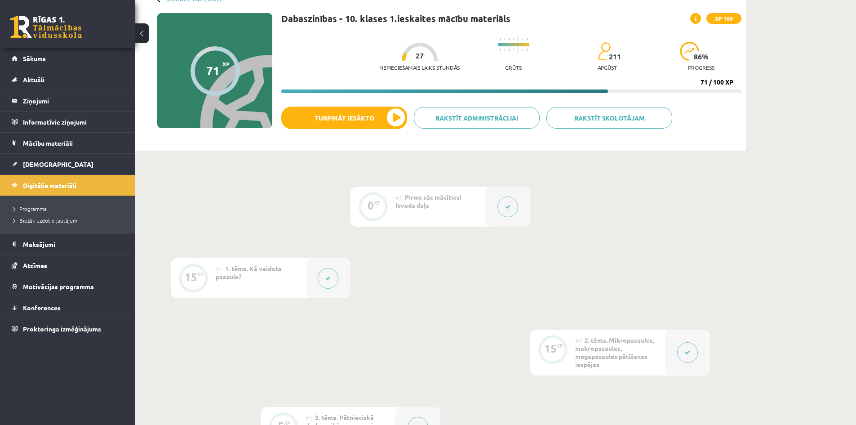
scroll to position [0, 0]
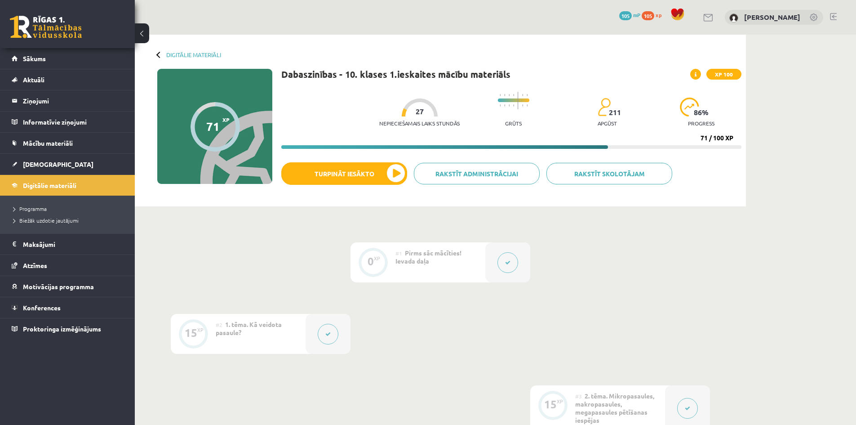
click at [162, 55] on div at bounding box center [159, 54] width 6 height 6
click at [38, 161] on span "[DEMOGRAPHIC_DATA]" at bounding box center [58, 164] width 71 height 8
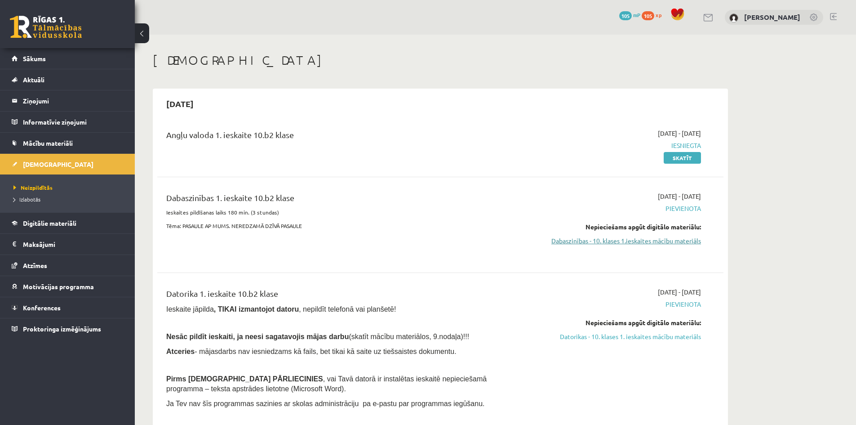
click at [603, 241] on link "Dabaszinības - 10. klases 1.ieskaites mācību materiāls" at bounding box center [616, 240] width 169 height 9
click at [588, 242] on link "Dabaszinības - 10. klases 1.ieskaites mācību materiāls" at bounding box center [616, 240] width 169 height 9
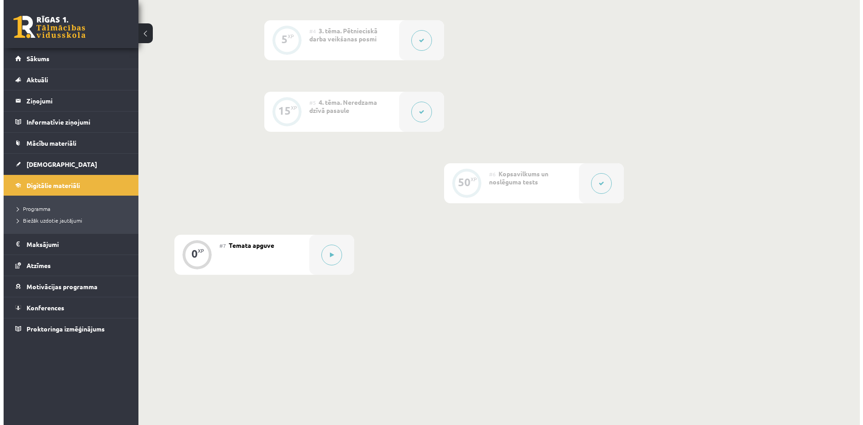
scroll to position [449, 0]
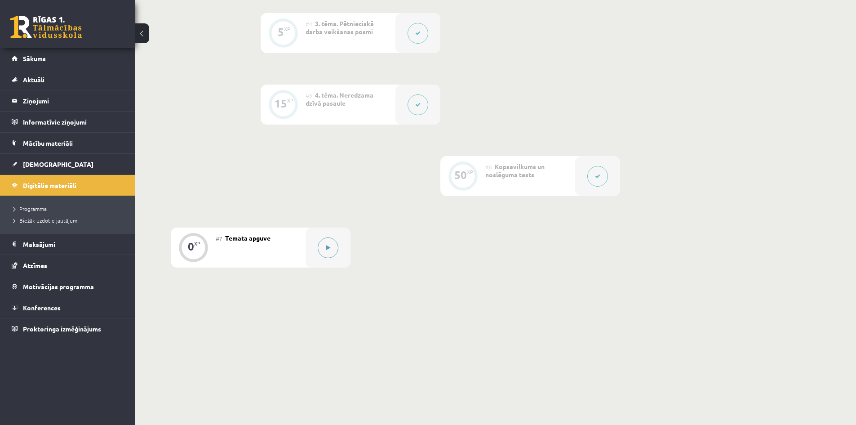
click at [326, 252] on button at bounding box center [328, 247] width 21 height 21
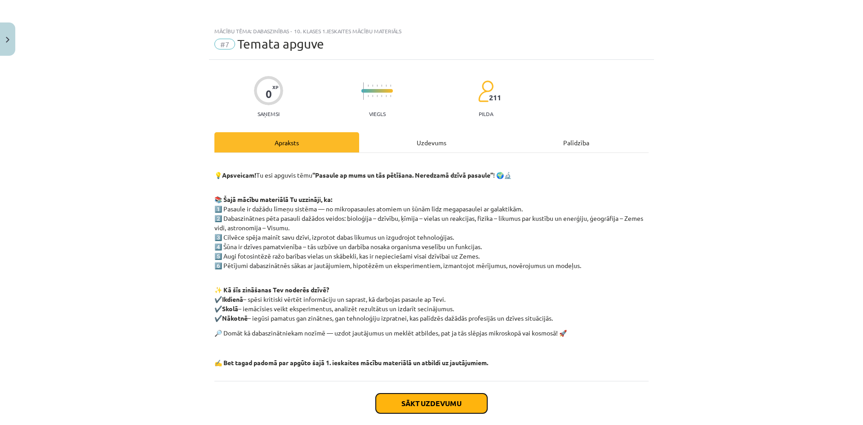
click at [439, 400] on button "Sākt uzdevumu" at bounding box center [431, 403] width 111 height 20
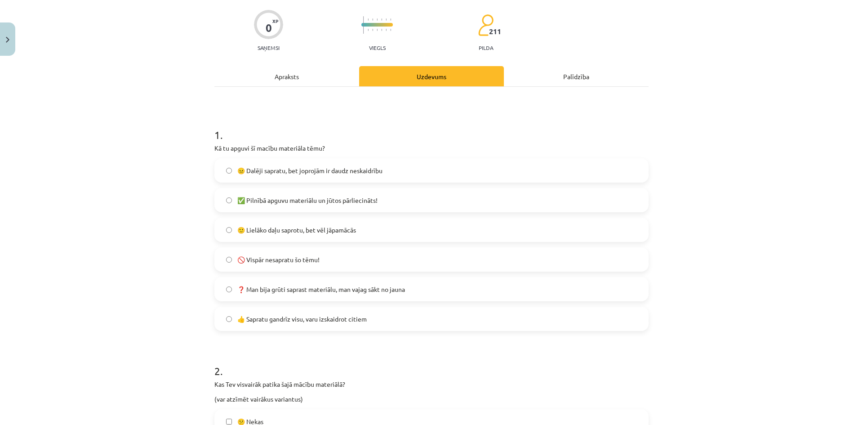
scroll to position [67, 0]
click at [341, 174] on label "😐 Dalēji sapratu, bet joprojām ir daudz neskaidrību" at bounding box center [431, 169] width 432 height 22
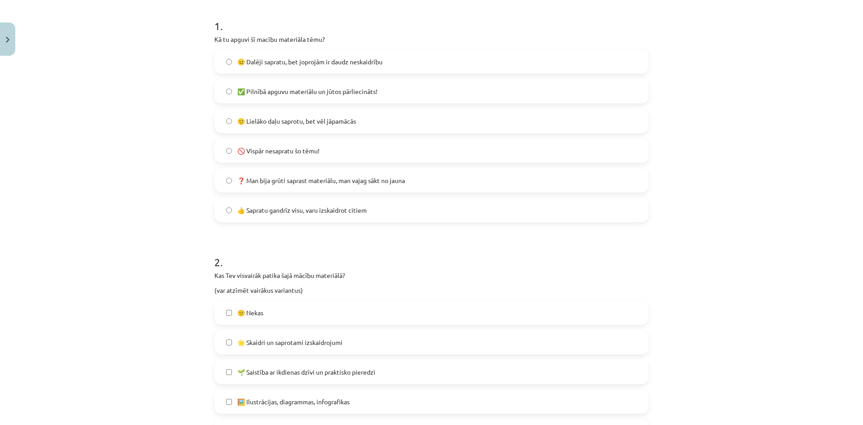
scroll to position [292, 0]
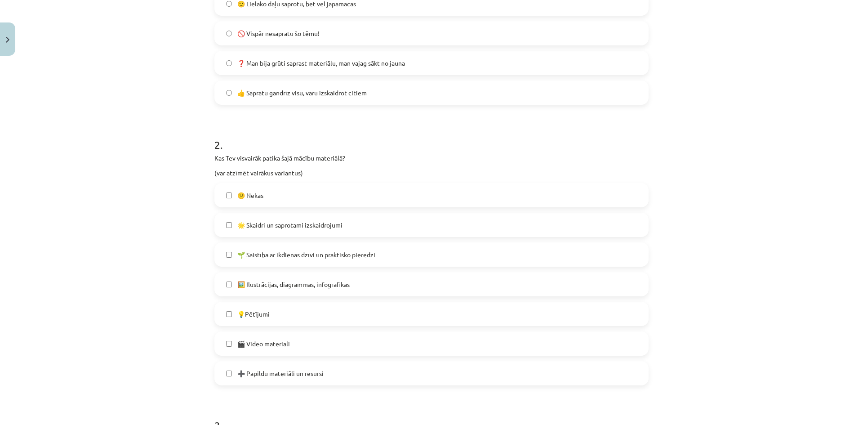
click at [316, 256] on span "🌱 Saistība ar ikdienas dzīvi un praktisko pieredzi" at bounding box center [306, 254] width 138 height 9
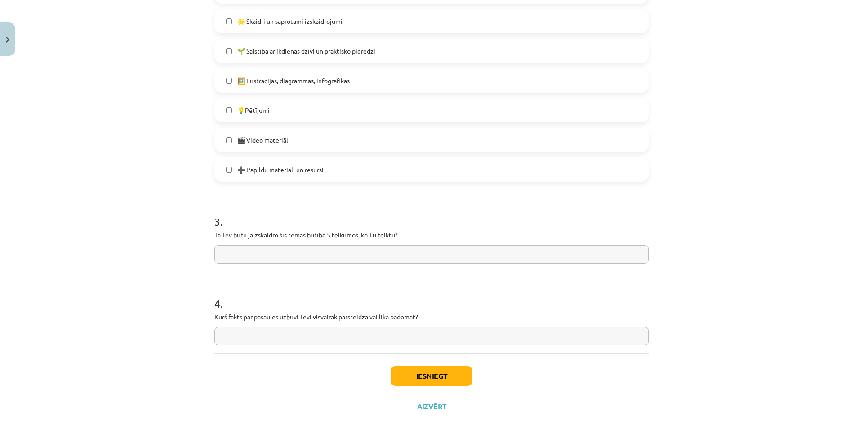
scroll to position [515, 0]
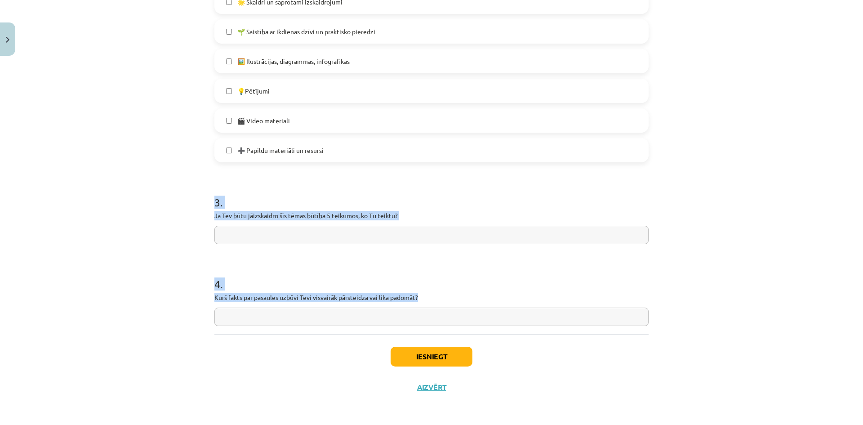
drag, startPoint x: 206, startPoint y: 200, endPoint x: 422, endPoint y: 296, distance: 236.2
copy form "3 . Ja Tev būtu jāizskaidro šīs tēmas būtība 5 teikumos, ko Tu teiktu? 4 . Kurš…"
click at [168, 241] on div "Mācību tēma: Dabaszinības - 10. klases 1.ieskaites mācību materiāls #7 Temata a…" at bounding box center [431, 212] width 863 height 425
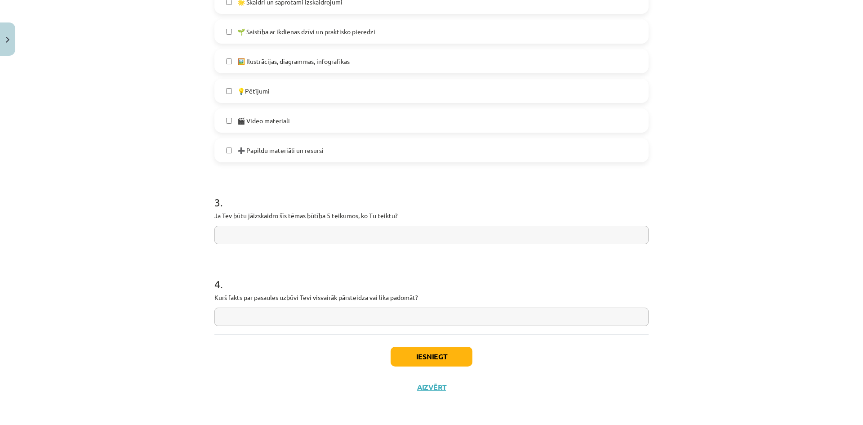
click at [297, 317] on input "text" at bounding box center [431, 316] width 434 height 18
paste input "**********"
click at [220, 318] on input "**********" at bounding box center [431, 316] width 434 height 18
click at [381, 316] on input "**********" at bounding box center [431, 316] width 434 height 18
type input "**********"
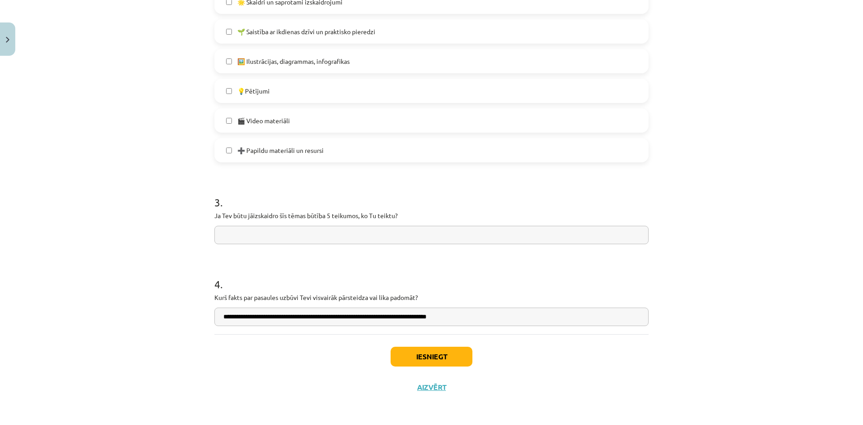
drag, startPoint x: 240, startPoint y: 237, endPoint x: 241, endPoint y: 227, distance: 9.5
click at [240, 233] on input "text" at bounding box center [431, 235] width 434 height 18
type input "****"
type input "*******"
click at [412, 352] on button "Iesniegt" at bounding box center [431, 356] width 82 height 20
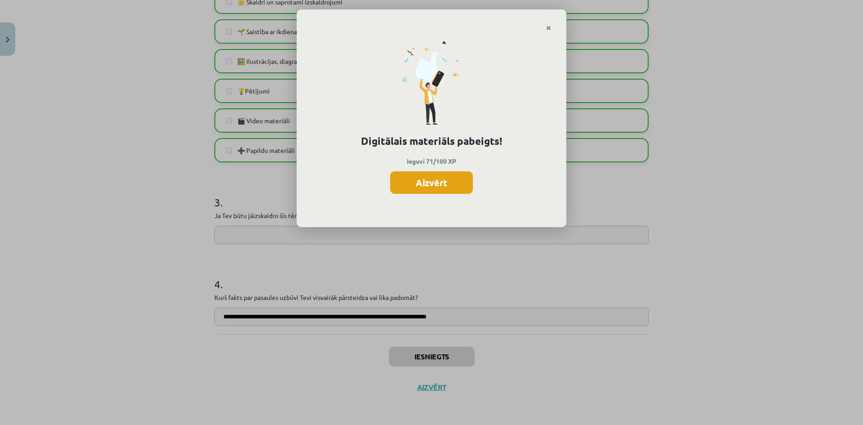
click at [443, 186] on button "Aizvērt" at bounding box center [431, 182] width 83 height 22
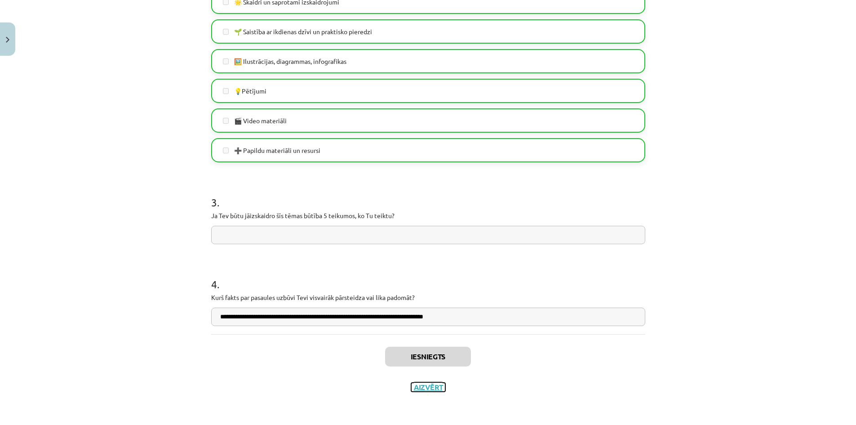
click at [433, 386] on button "Aizvērt" at bounding box center [428, 386] width 34 height 9
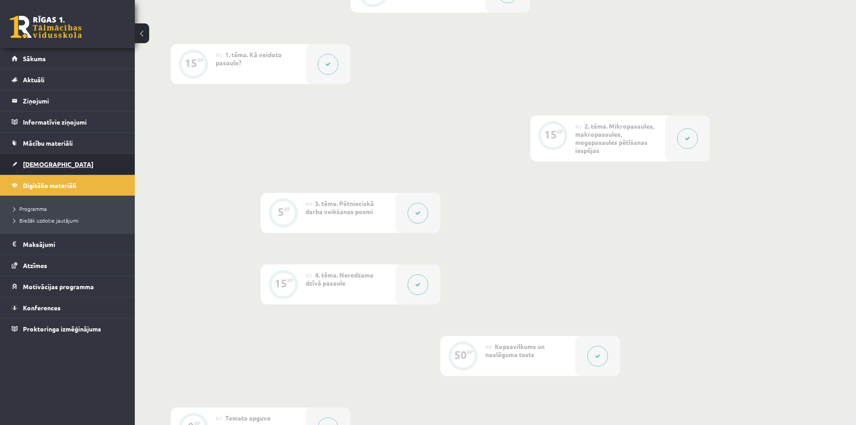
click at [46, 160] on link "[DEMOGRAPHIC_DATA]" at bounding box center [68, 164] width 112 height 21
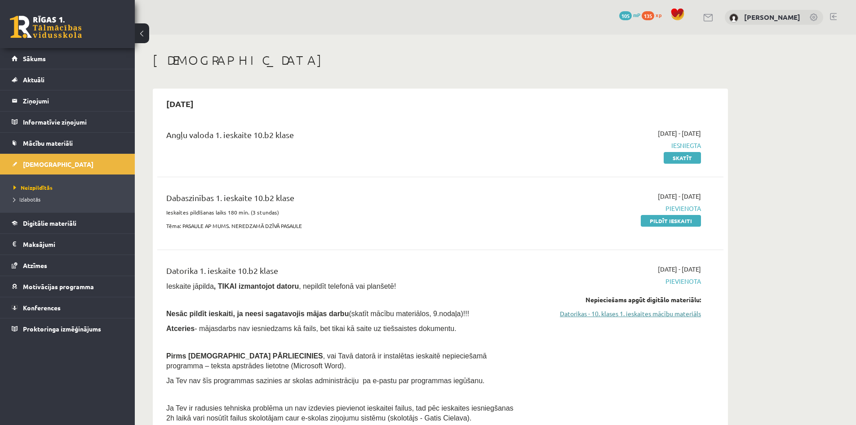
click at [629, 316] on link "Datorikas - 10. klases 1. ieskaites mācību materiāls" at bounding box center [616, 313] width 169 height 9
click at [606, 316] on link "Datorikas - 10. klases 1. ieskaites mācību materiāls" at bounding box center [616, 313] width 169 height 9
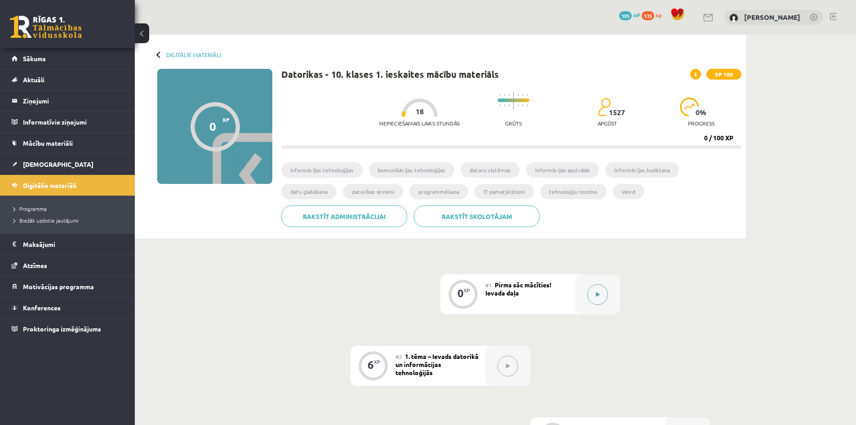
click at [611, 296] on div at bounding box center [597, 294] width 45 height 40
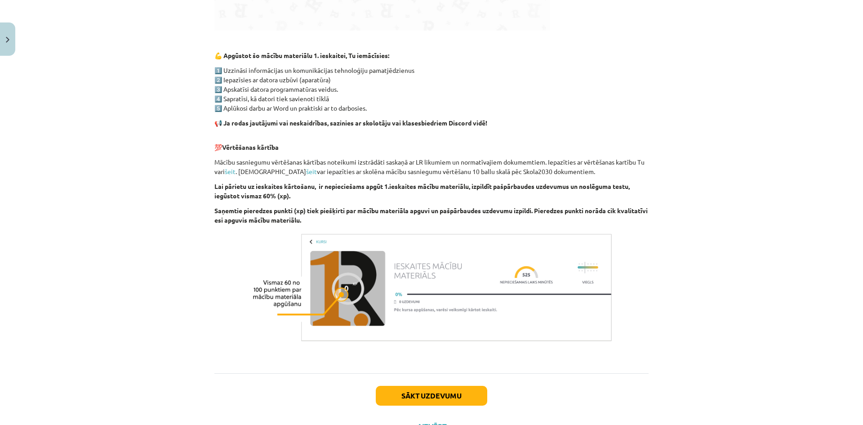
scroll to position [528, 0]
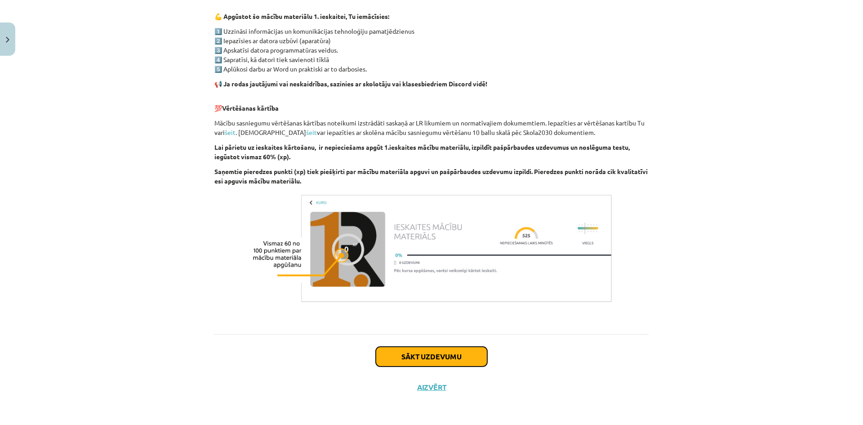
click at [452, 353] on button "Sākt uzdevumu" at bounding box center [431, 356] width 111 height 20
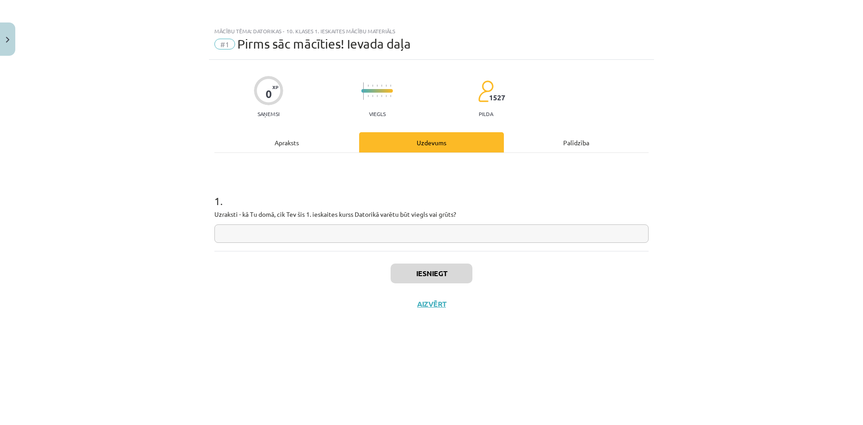
scroll to position [0, 0]
click at [396, 232] on input "text" at bounding box center [431, 233] width 434 height 18
type input "*"
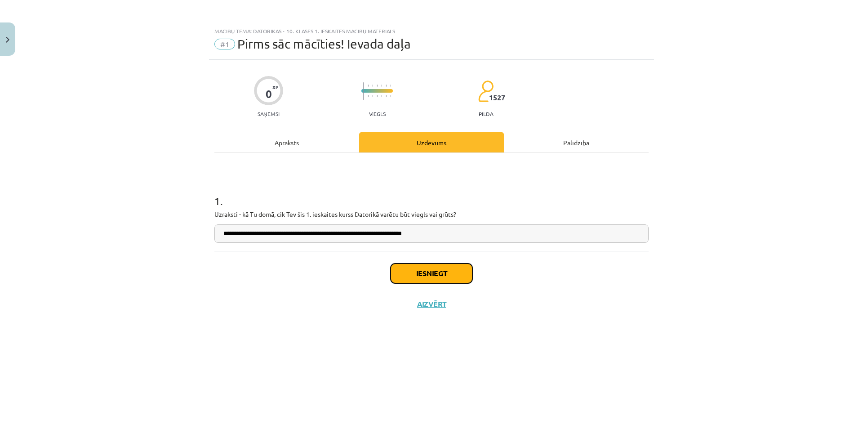
click at [436, 276] on button "Iesniegt" at bounding box center [431, 273] width 82 height 20
click at [325, 234] on input "**********" at bounding box center [431, 233] width 434 height 18
type input "**********"
click at [426, 278] on button "Iesniegt" at bounding box center [431, 273] width 82 height 20
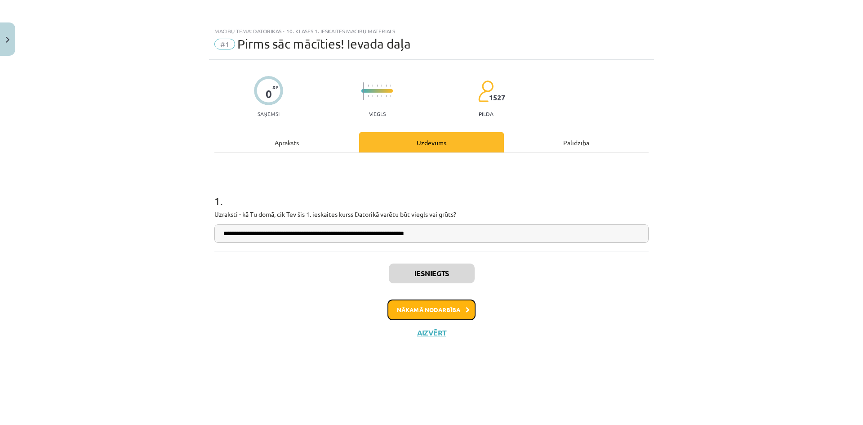
click at [447, 310] on button "Nākamā nodarbība" at bounding box center [431, 309] width 88 height 21
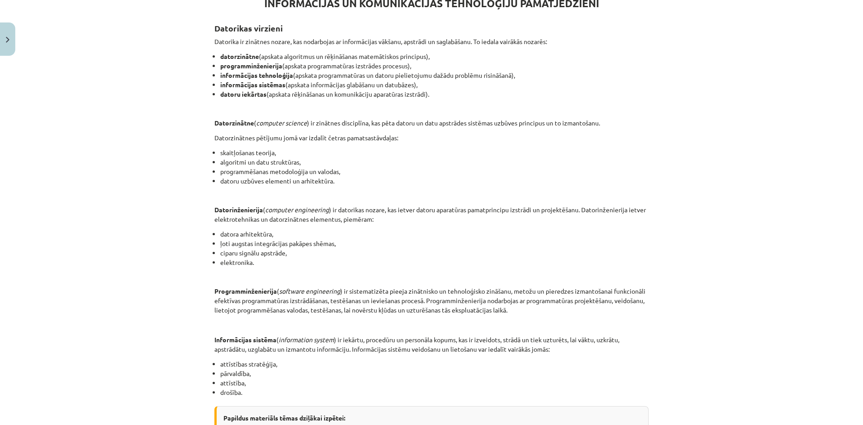
scroll to position [344, 0]
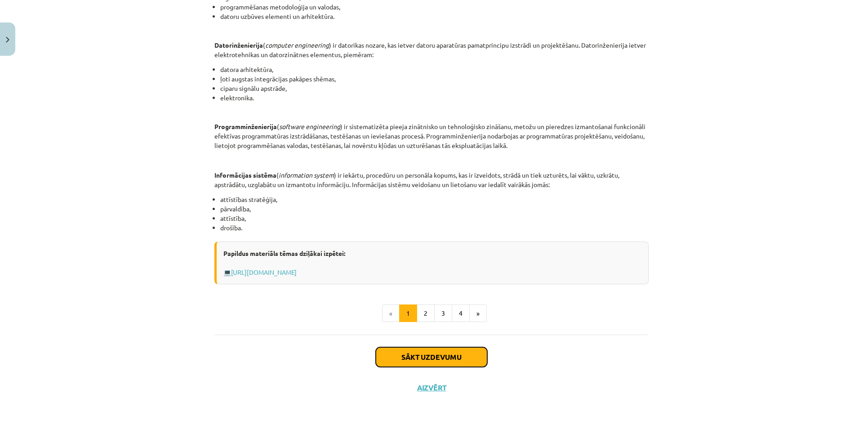
click at [408, 352] on button "Sākt uzdevumu" at bounding box center [431, 357] width 111 height 20
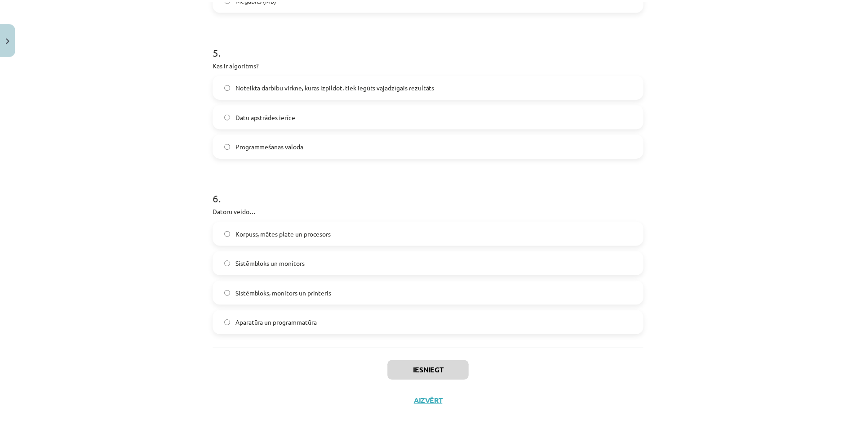
scroll to position [781, 0]
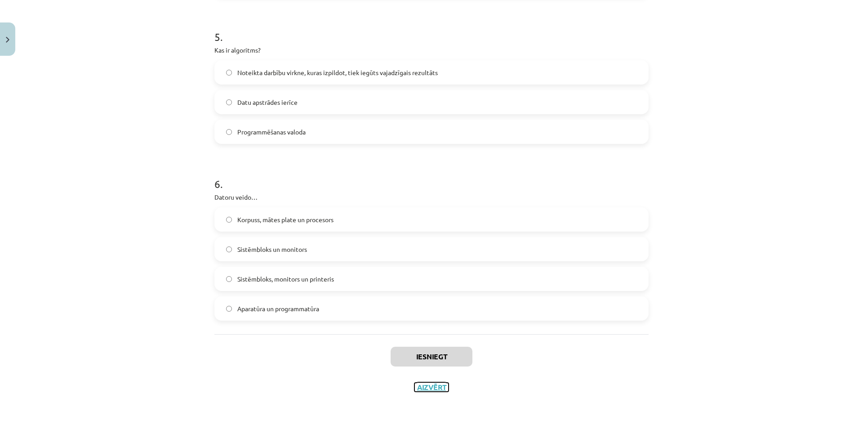
click at [436, 384] on button "Aizvērt" at bounding box center [431, 386] width 34 height 9
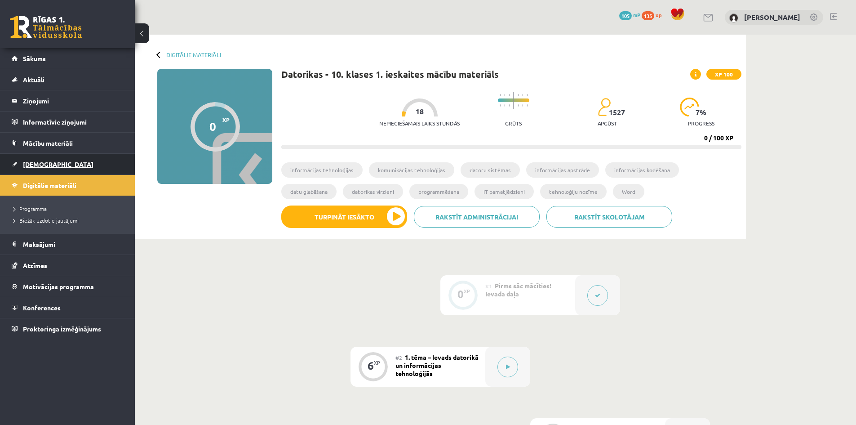
click at [41, 160] on link "[DEMOGRAPHIC_DATA]" at bounding box center [68, 164] width 112 height 21
